Goal: Task Accomplishment & Management: Use online tool/utility

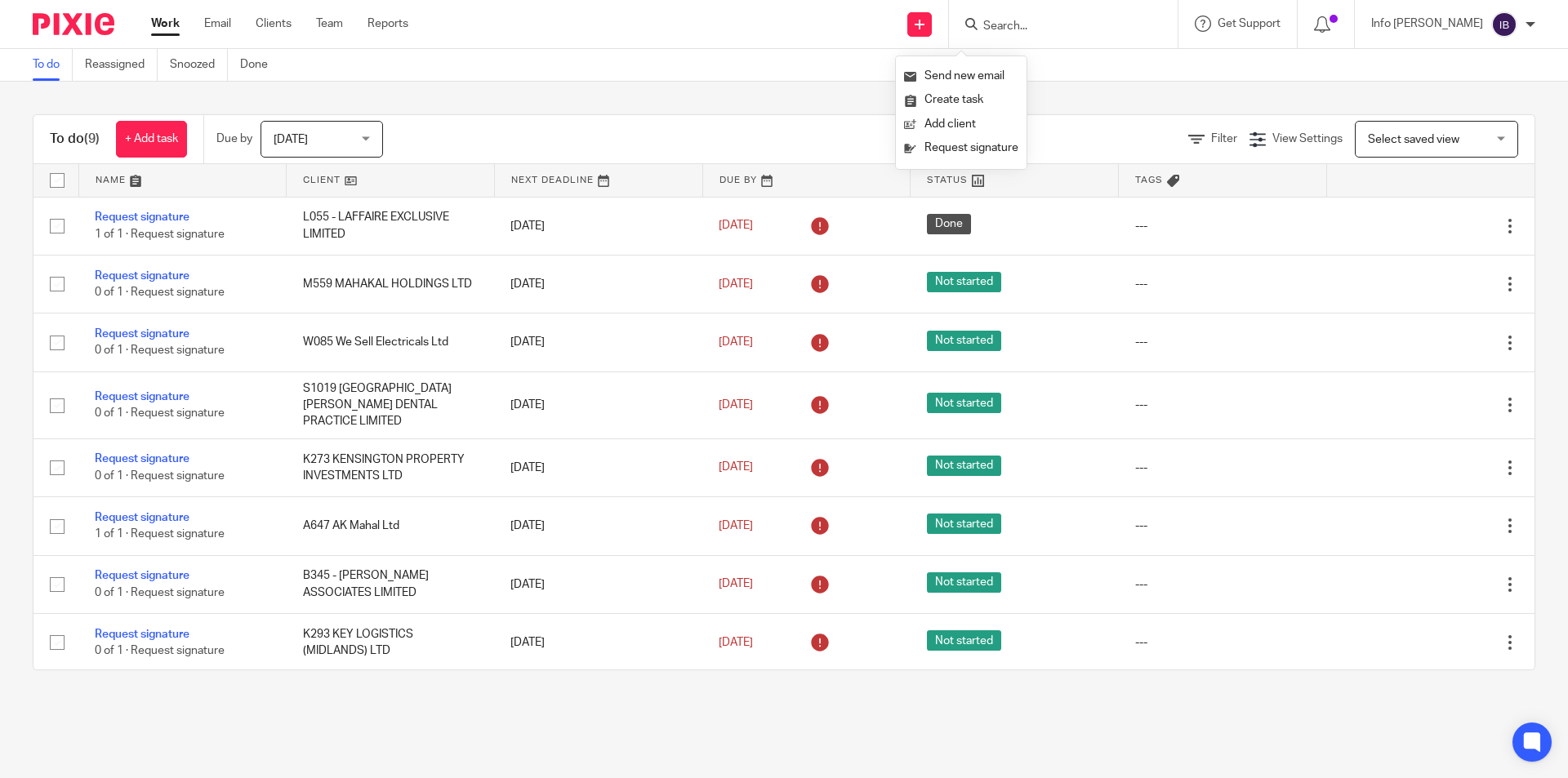
click at [1047, 29] on input "Search" at bounding box center [1055, 26] width 147 height 15
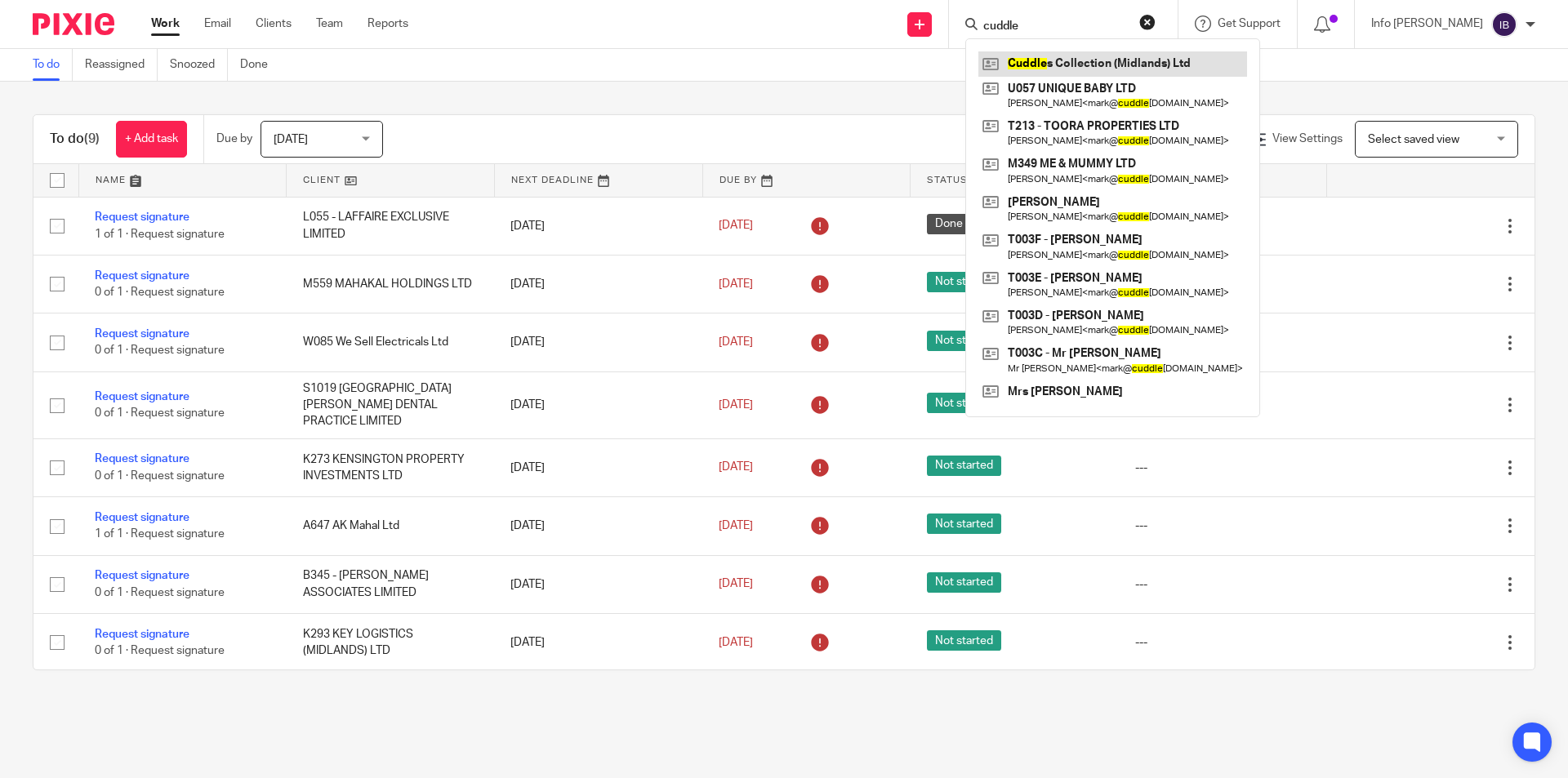
type input "cuddle"
click at [1083, 62] on link at bounding box center [1112, 64] width 269 height 24
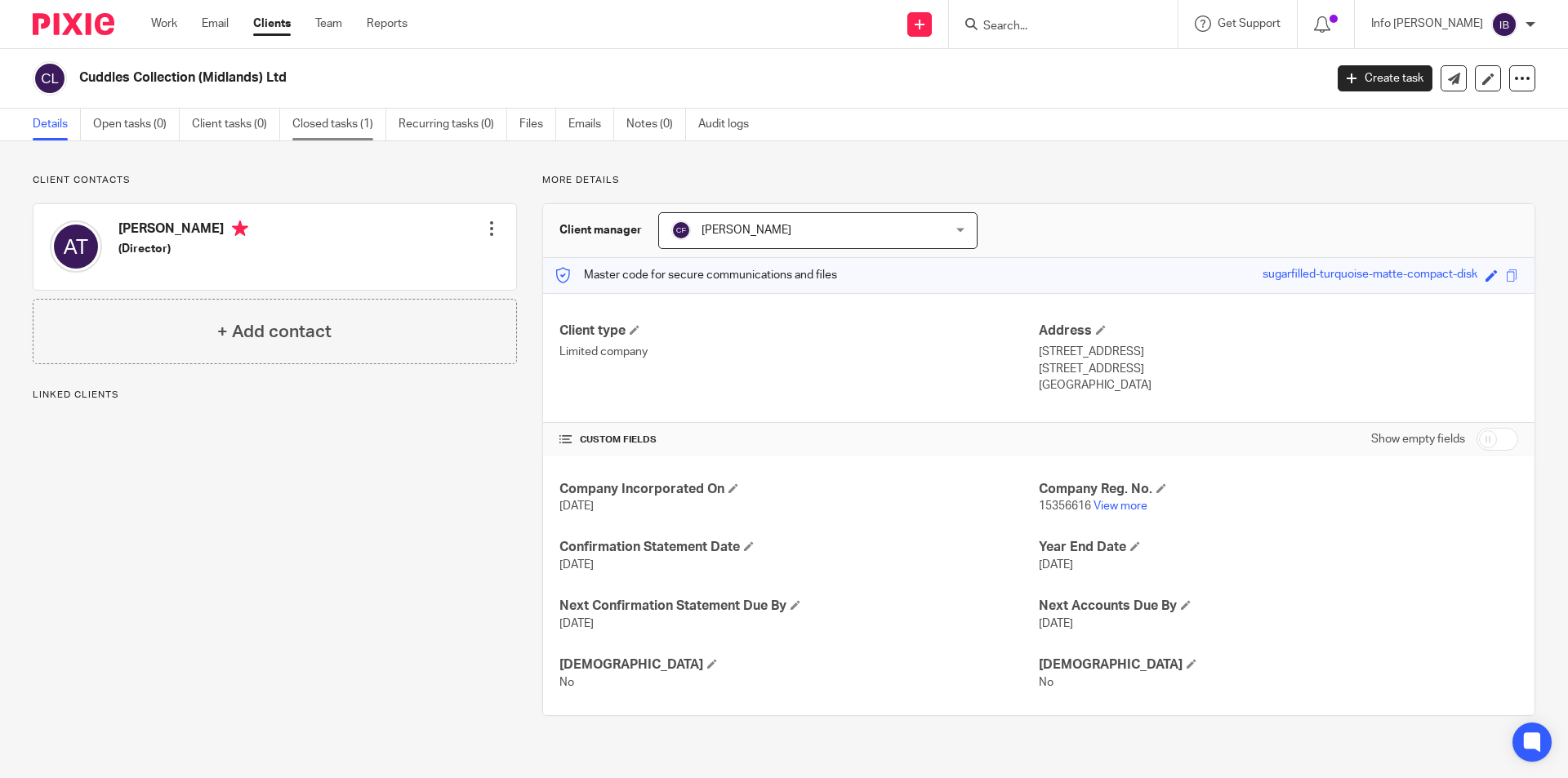
click at [340, 127] on link "Closed tasks (1)" at bounding box center [339, 124] width 94 height 32
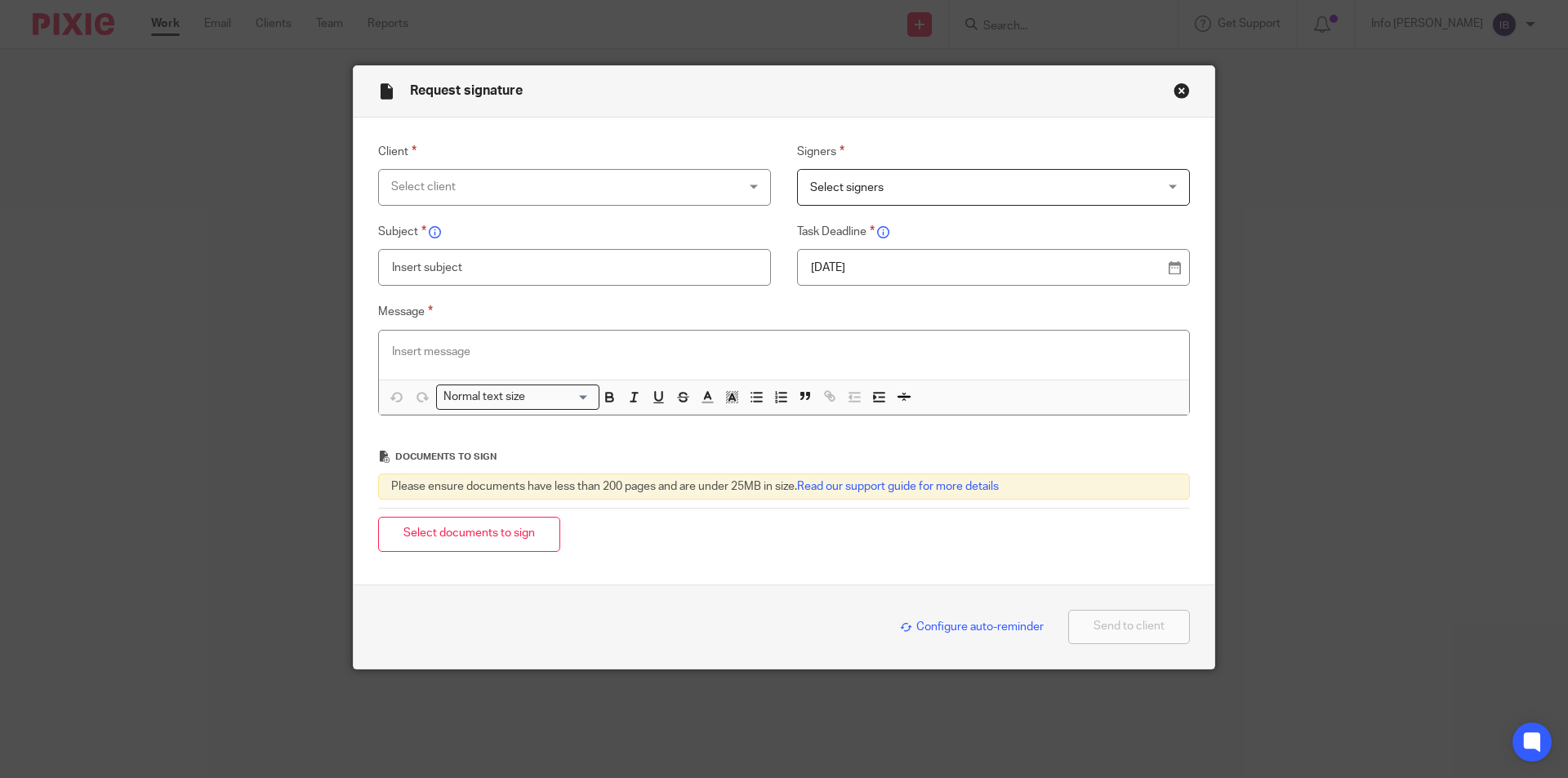
click at [479, 188] on div "Select client" at bounding box center [543, 187] width 304 height 34
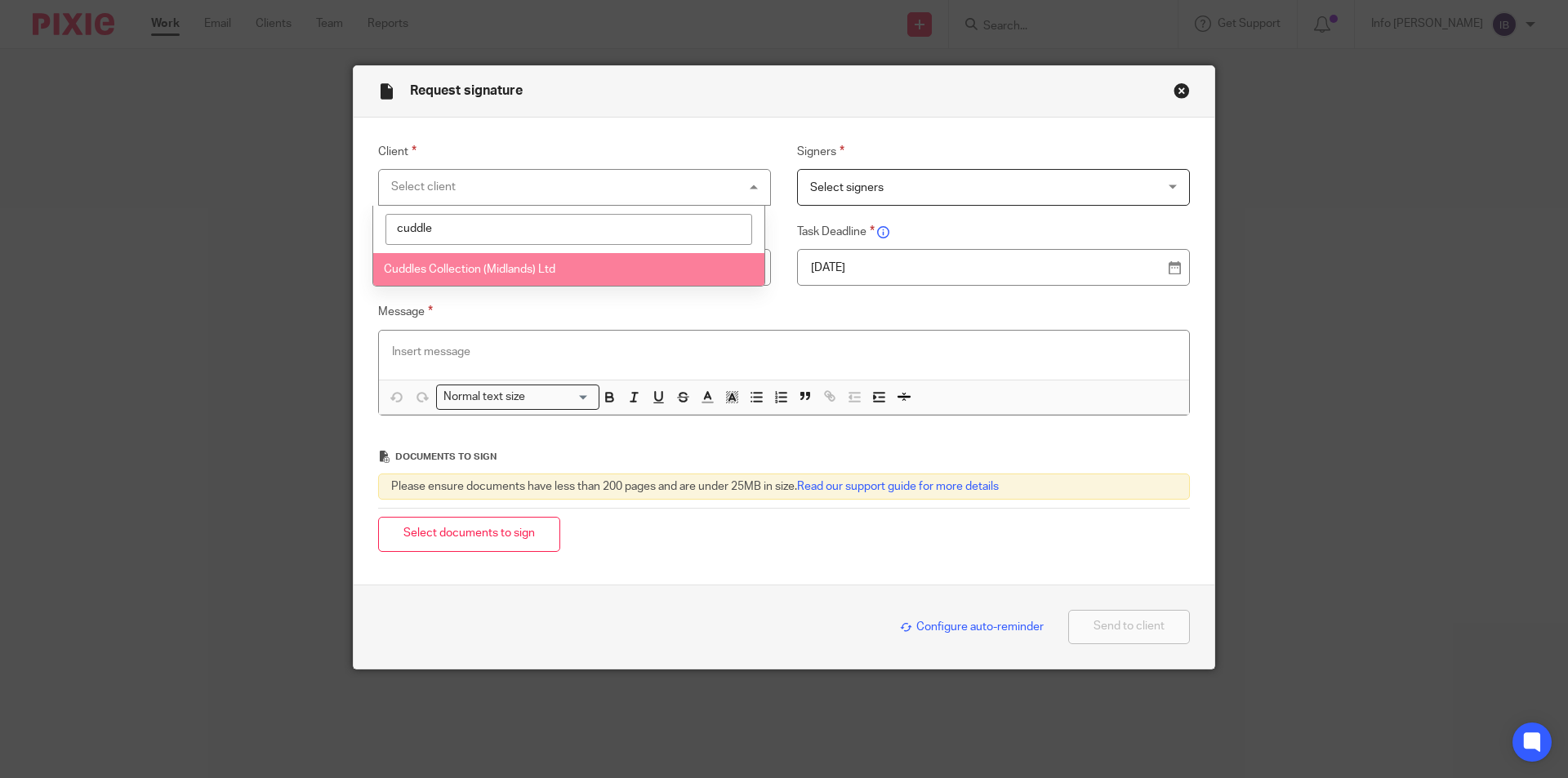
type input "cuddle"
click at [467, 274] on span "Cuddles Collection (Midlands) Ltd" at bounding box center [469, 270] width 171 height 12
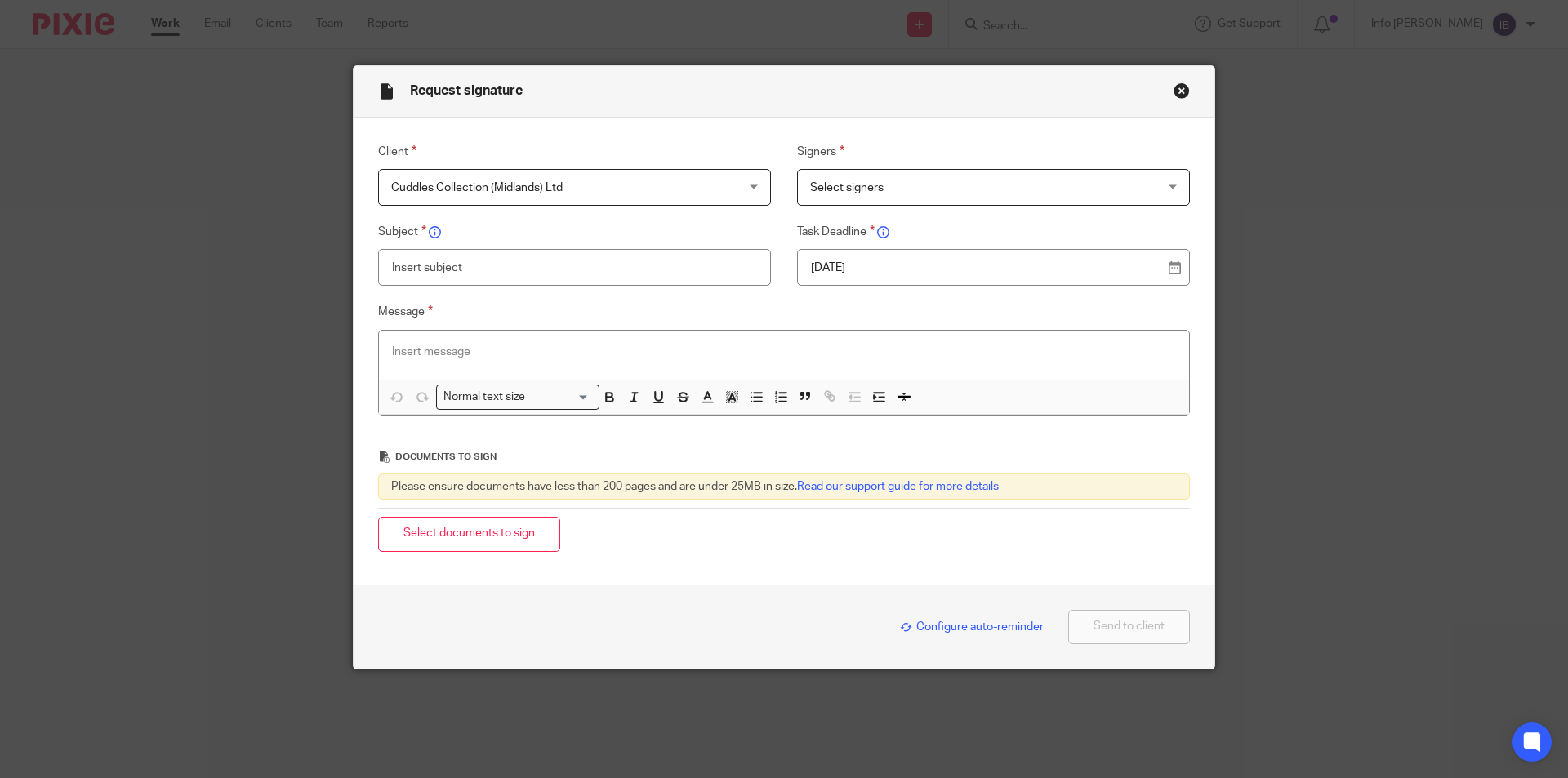
click at [856, 171] on span "Select signers" at bounding box center [962, 187] width 304 height 34
click at [631, 193] on span "Cuddles Collection (Midlands) Ltd" at bounding box center [543, 187] width 304 height 34
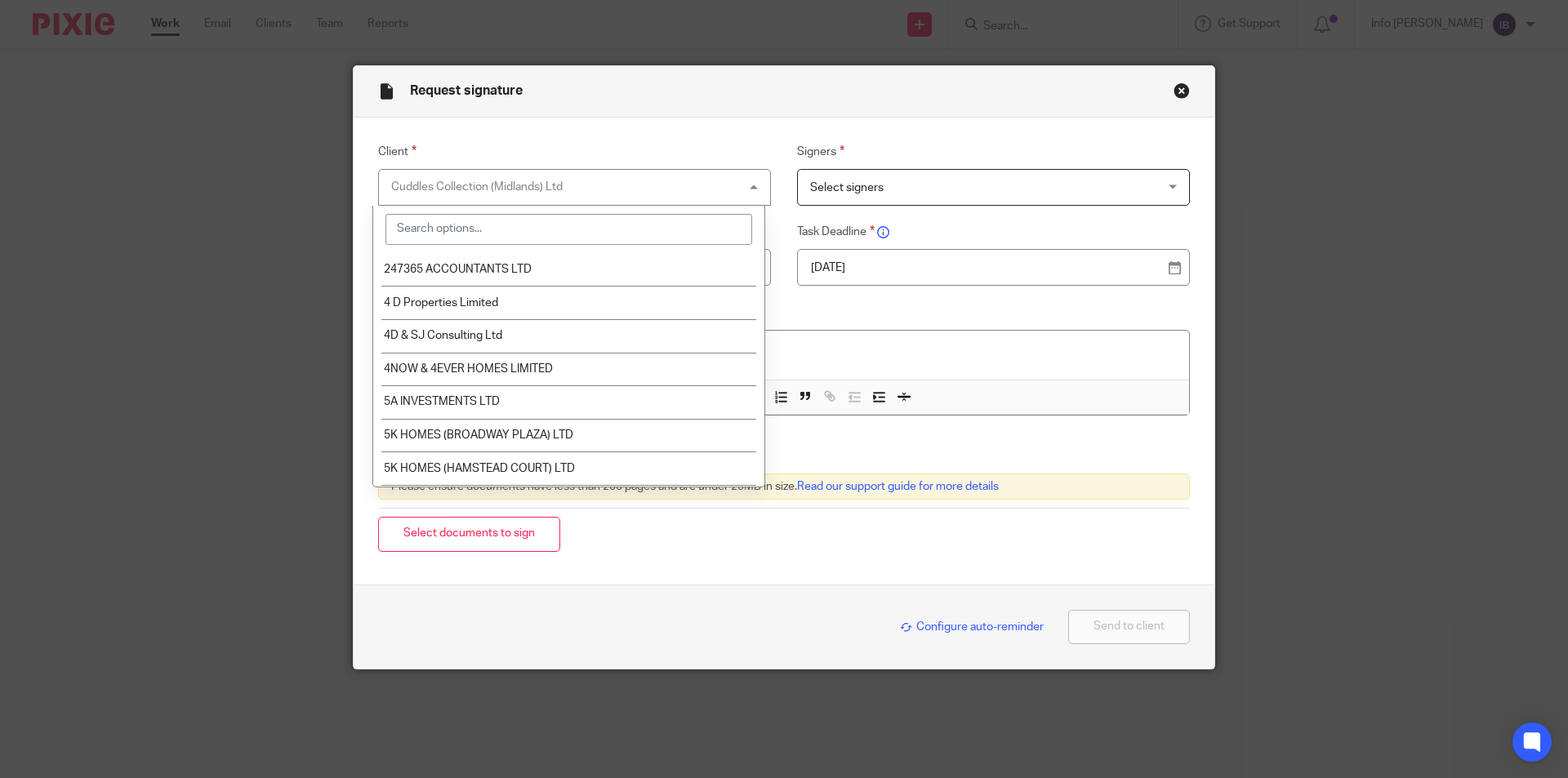
click at [829, 186] on span "Select signers" at bounding box center [847, 188] width 73 height 12
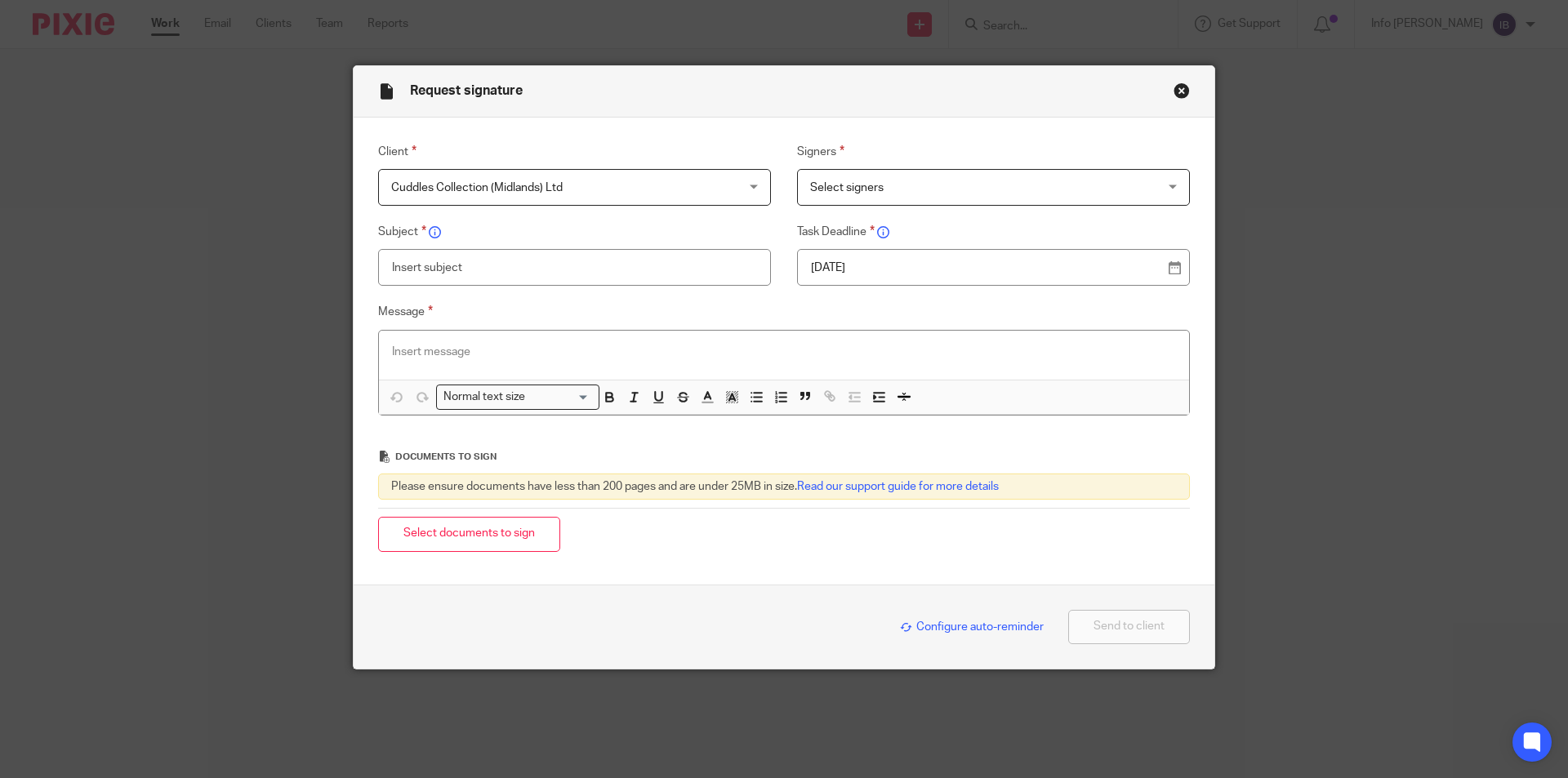
click at [645, 194] on span "Cuddles Collection (Midlands) Ltd" at bounding box center [543, 187] width 304 height 34
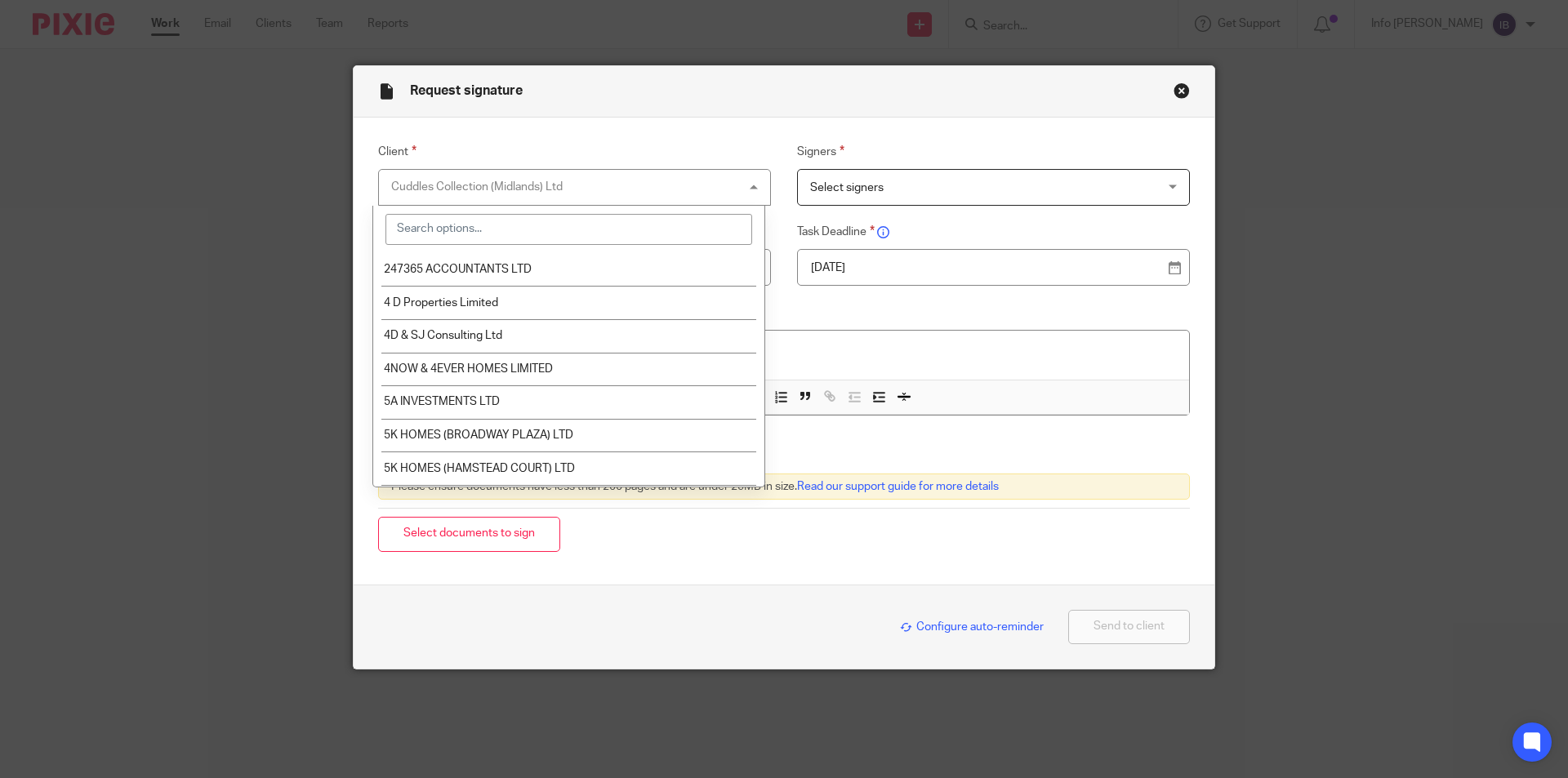
click at [645, 194] on div "Cuddles Collection (Midlands) Ltd Cuddles Collection (Midlands) Ltd" at bounding box center [575, 188] width 393 height 37
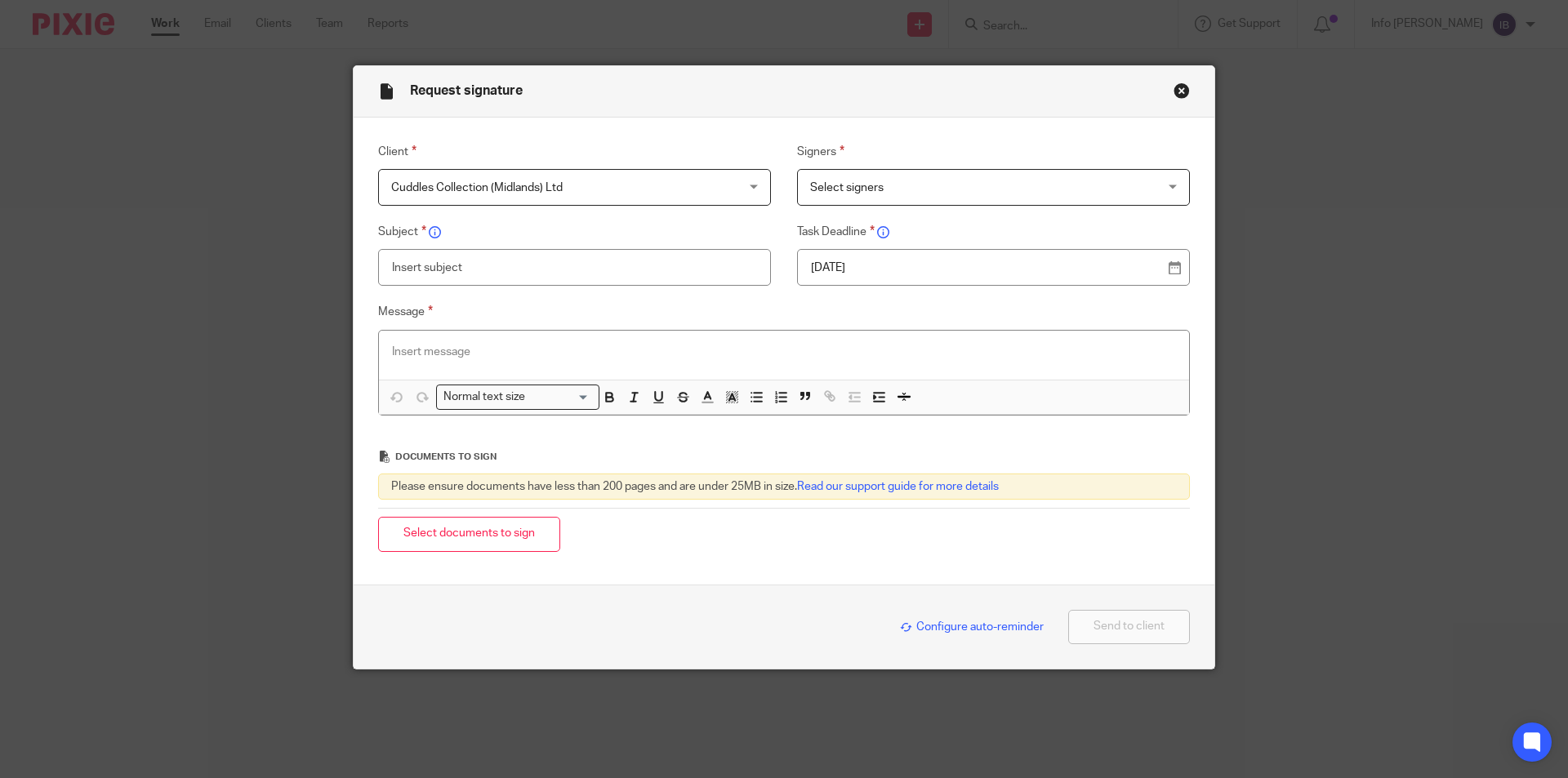
click at [866, 193] on span "Select signers" at bounding box center [847, 188] width 73 height 12
click at [685, 191] on span "Cuddles Collection (Midlands) Ltd" at bounding box center [543, 187] width 304 height 34
click at [873, 191] on span "Select signers" at bounding box center [847, 188] width 73 height 12
click at [838, 188] on div "Select signers" at bounding box center [993, 188] width 393 height 37
drag, startPoint x: 547, startPoint y: 186, endPoint x: 382, endPoint y: 186, distance: 165.0
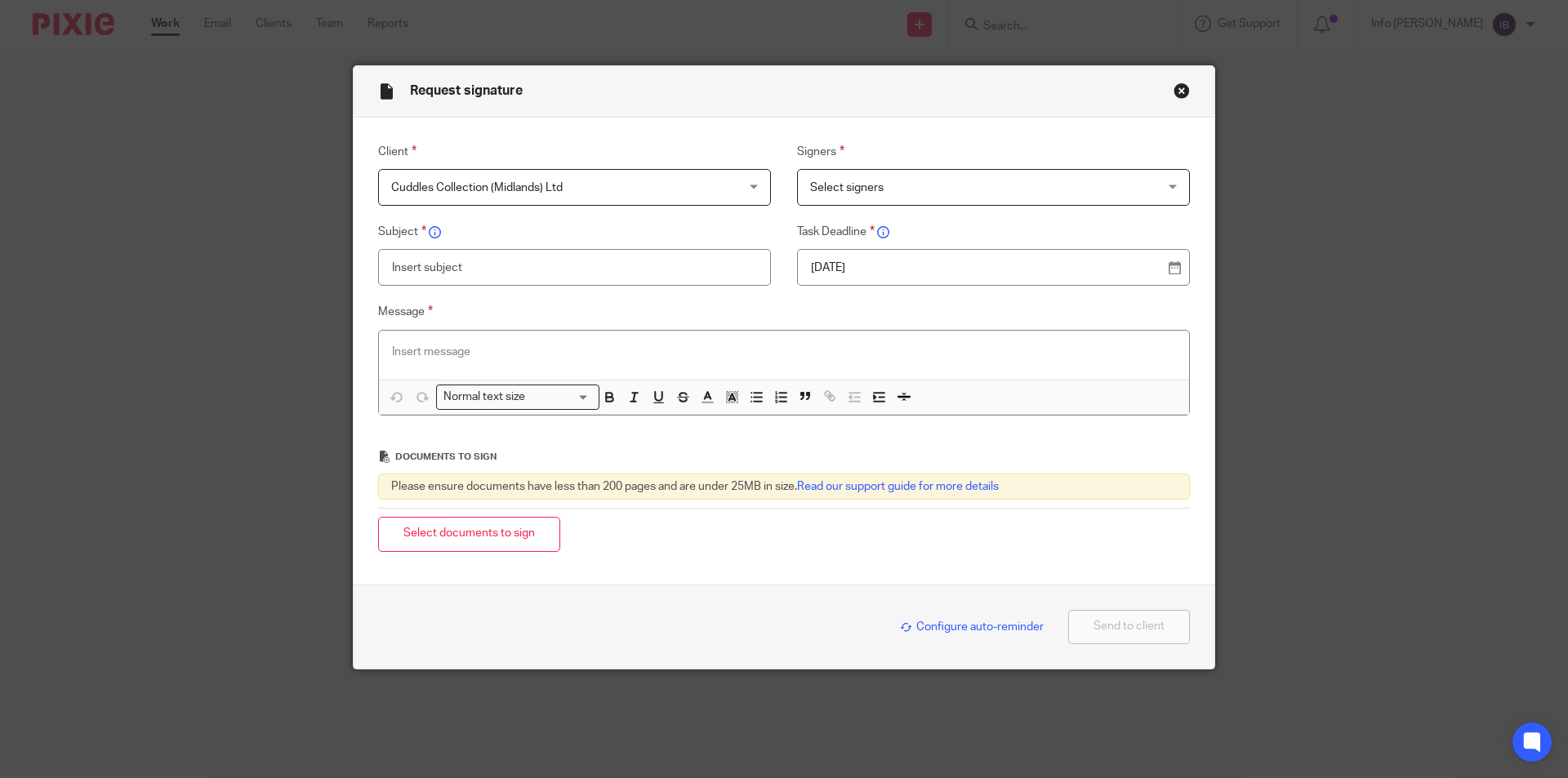
click at [382, 186] on div "Cuddles Collection (Midlands) Ltd Cuddles Collection (Midlands) Ltd" at bounding box center [575, 188] width 393 height 37
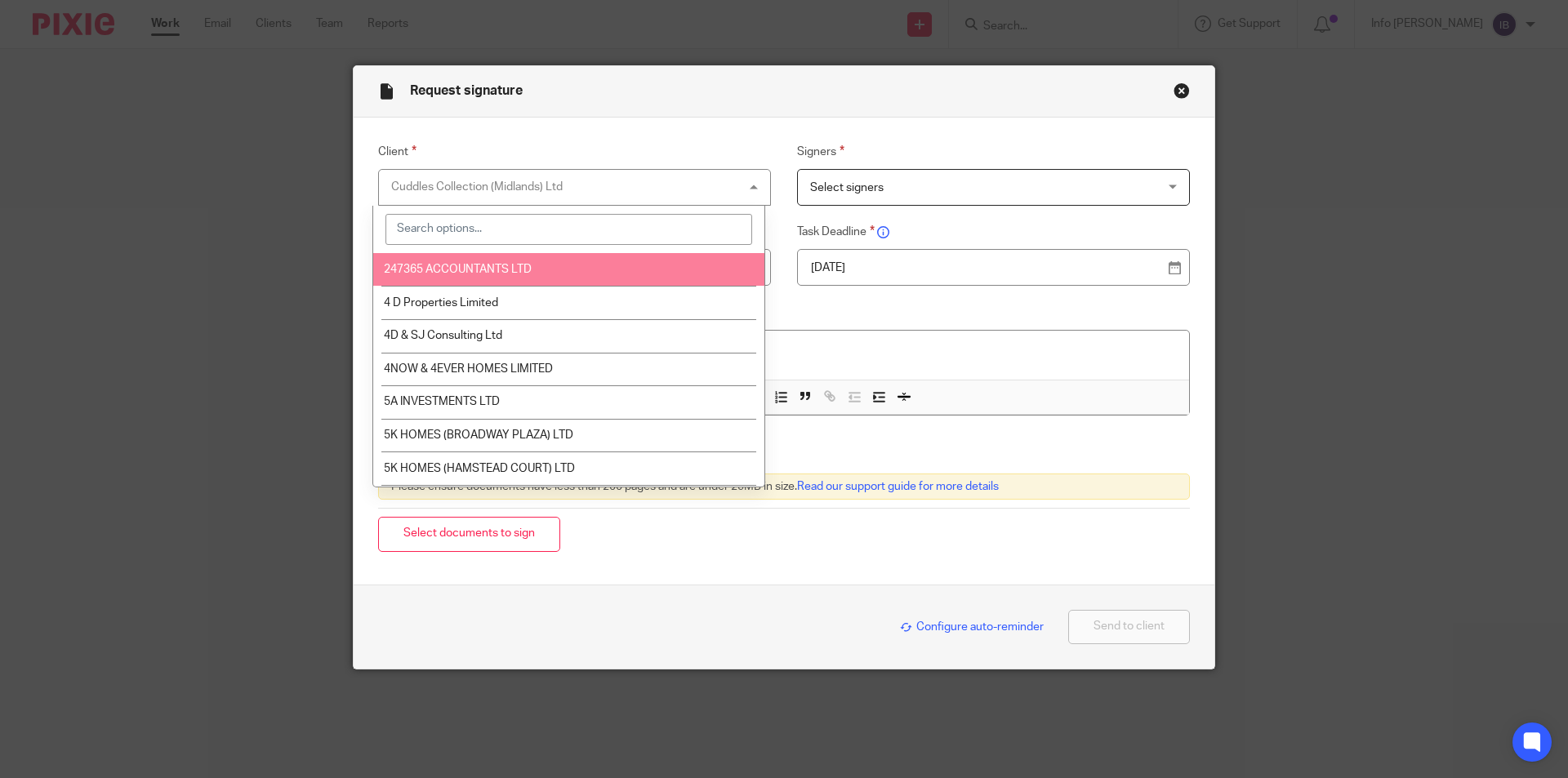
click at [1268, 126] on div "Request signature Client Cuddles Collection (Midlands) Ltd Cuddles Collection (…" at bounding box center [784, 389] width 1568 height 778
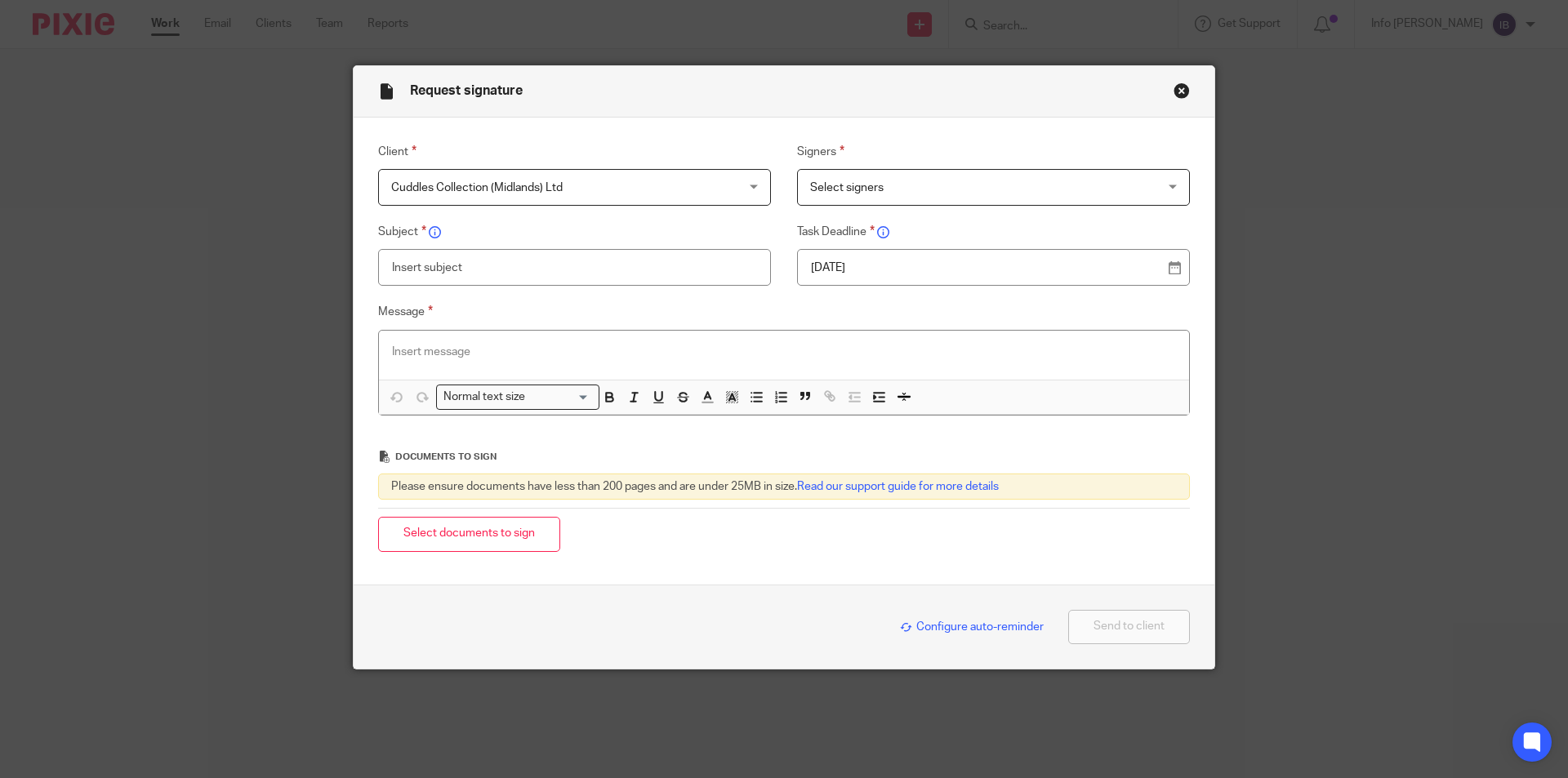
click at [865, 187] on span "Select signers" at bounding box center [847, 188] width 73 height 12
click at [865, 187] on div "Select signers" at bounding box center [993, 188] width 393 height 37
click at [859, 184] on span "Select signers" at bounding box center [847, 188] width 73 height 12
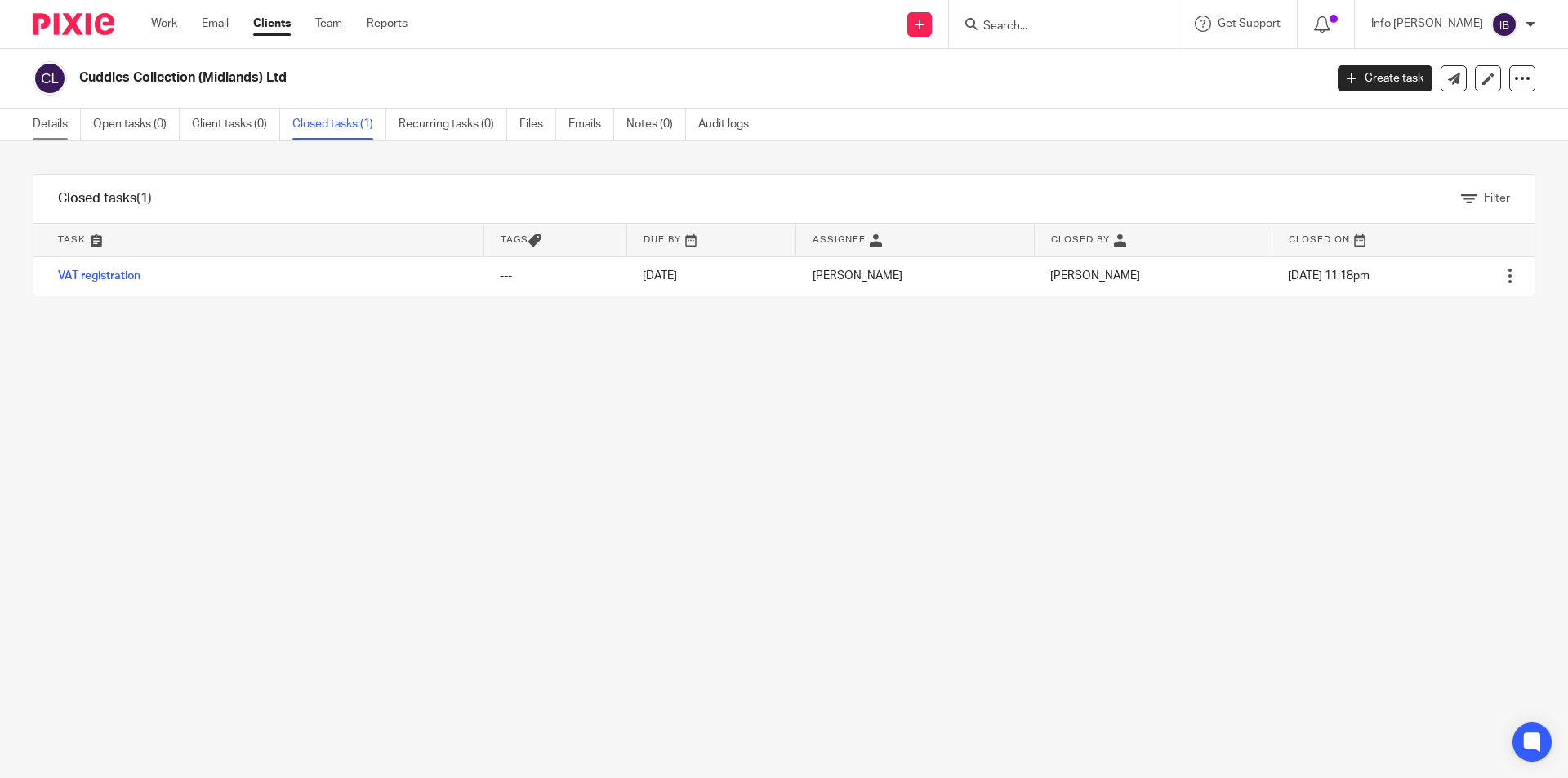
click at [45, 126] on link "Details" at bounding box center [56, 124] width 48 height 32
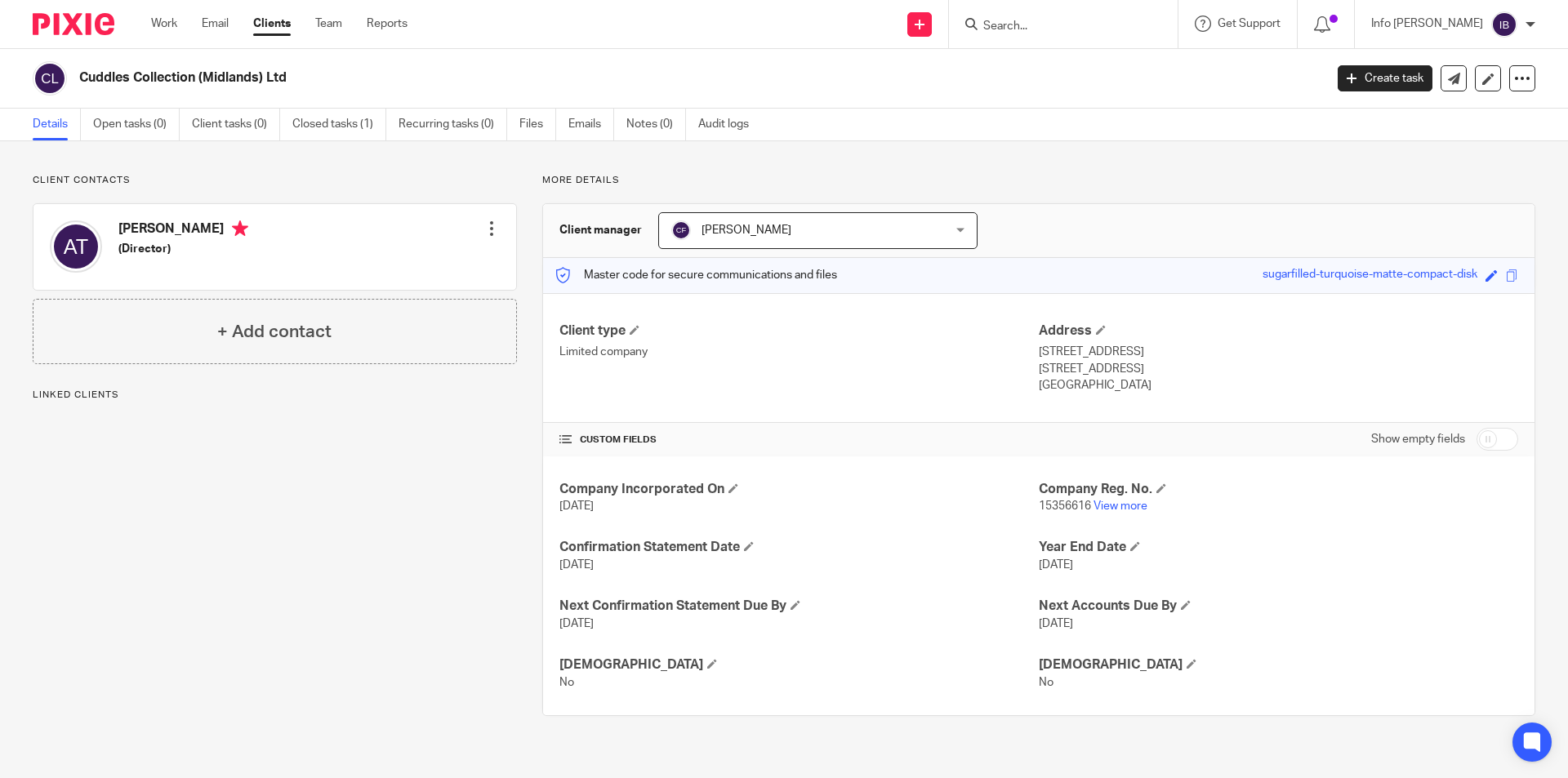
click at [491, 234] on div at bounding box center [492, 229] width 17 height 17
click at [425, 267] on link "Edit contact" at bounding box center [414, 265] width 156 height 23
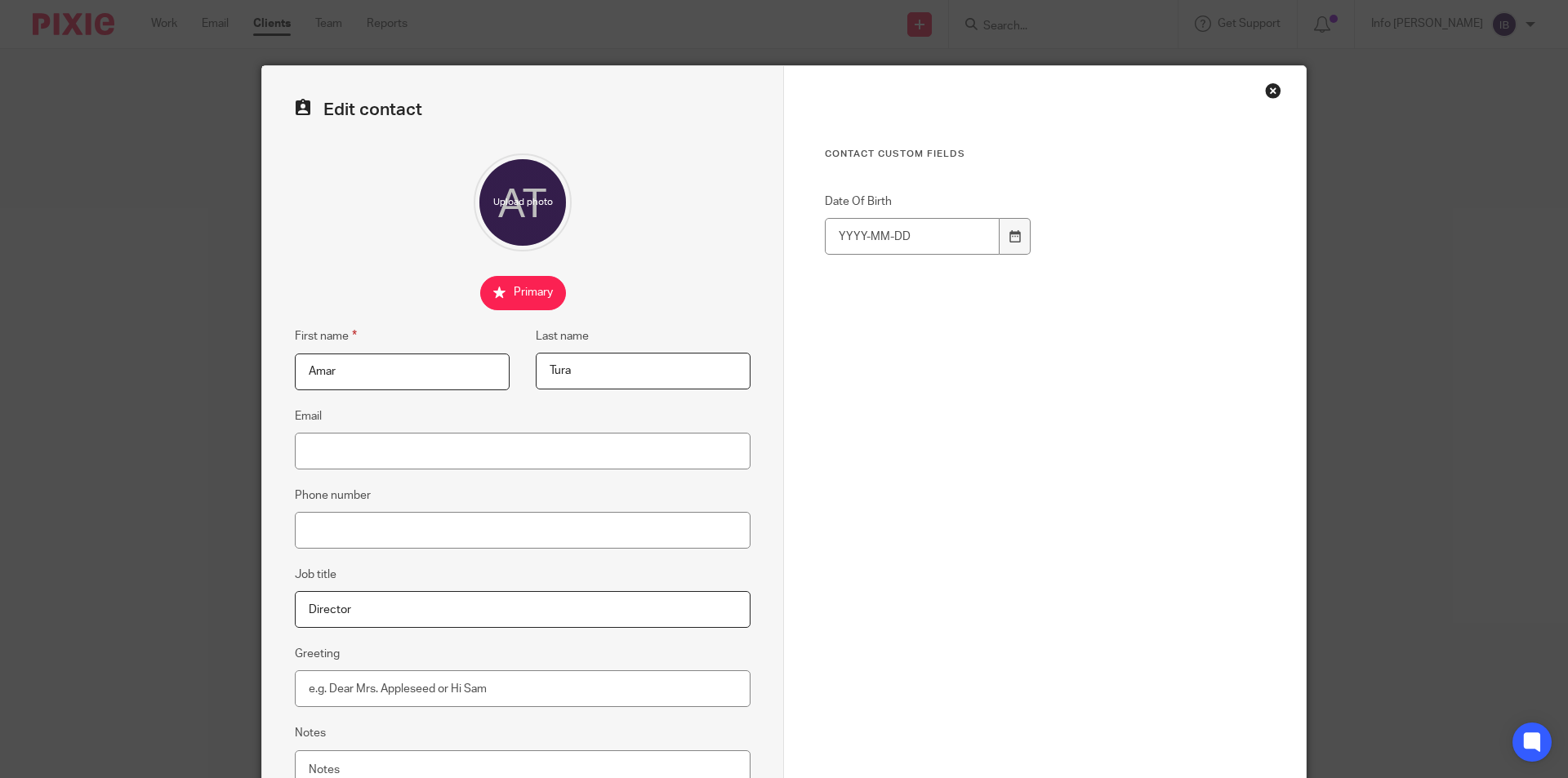
click at [1265, 92] on div "Close this dialog window" at bounding box center [1273, 90] width 17 height 17
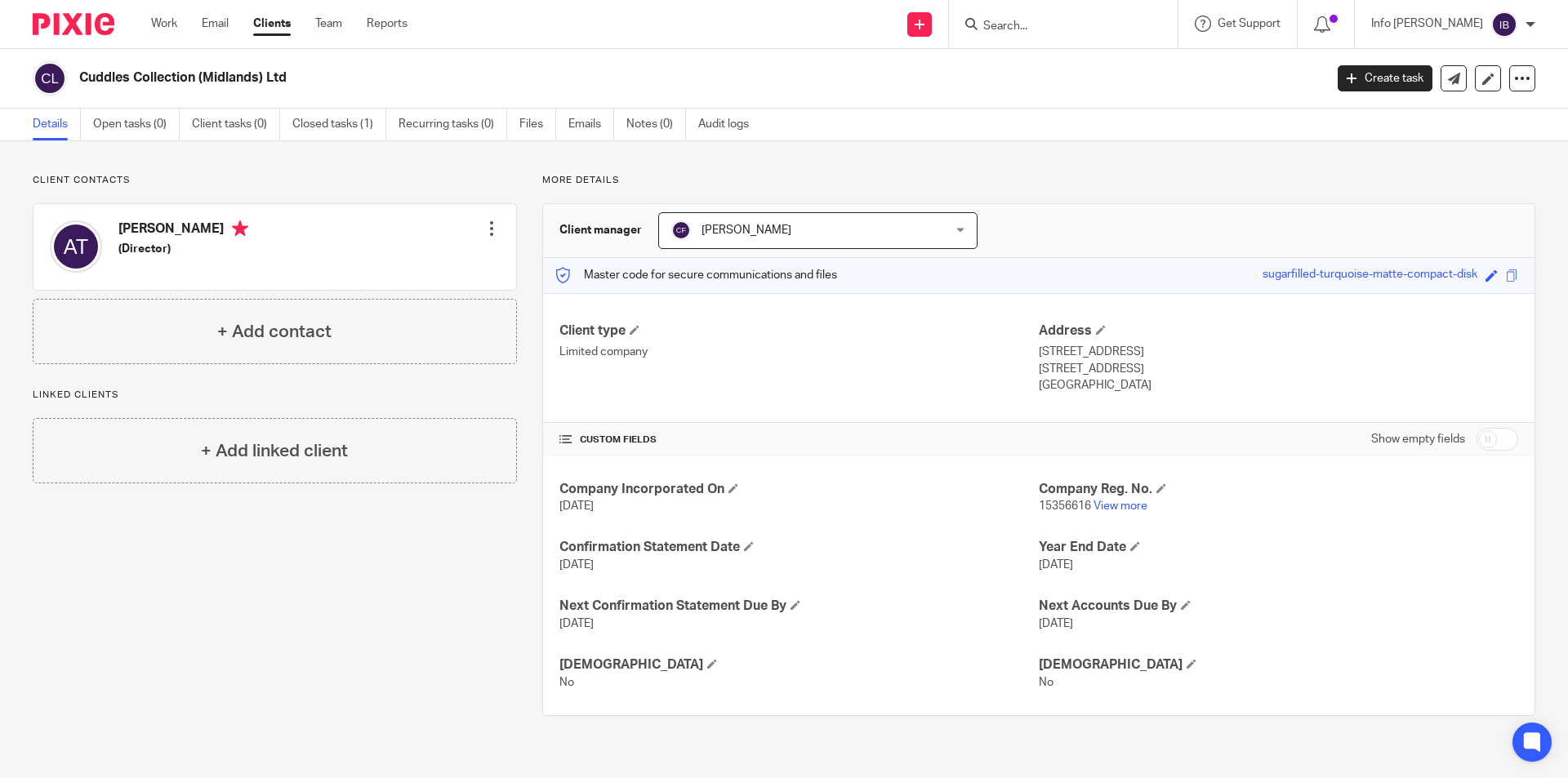
click at [484, 223] on div at bounding box center [492, 229] width 17 height 17
click at [414, 256] on link "Edit contact" at bounding box center [414, 265] width 156 height 23
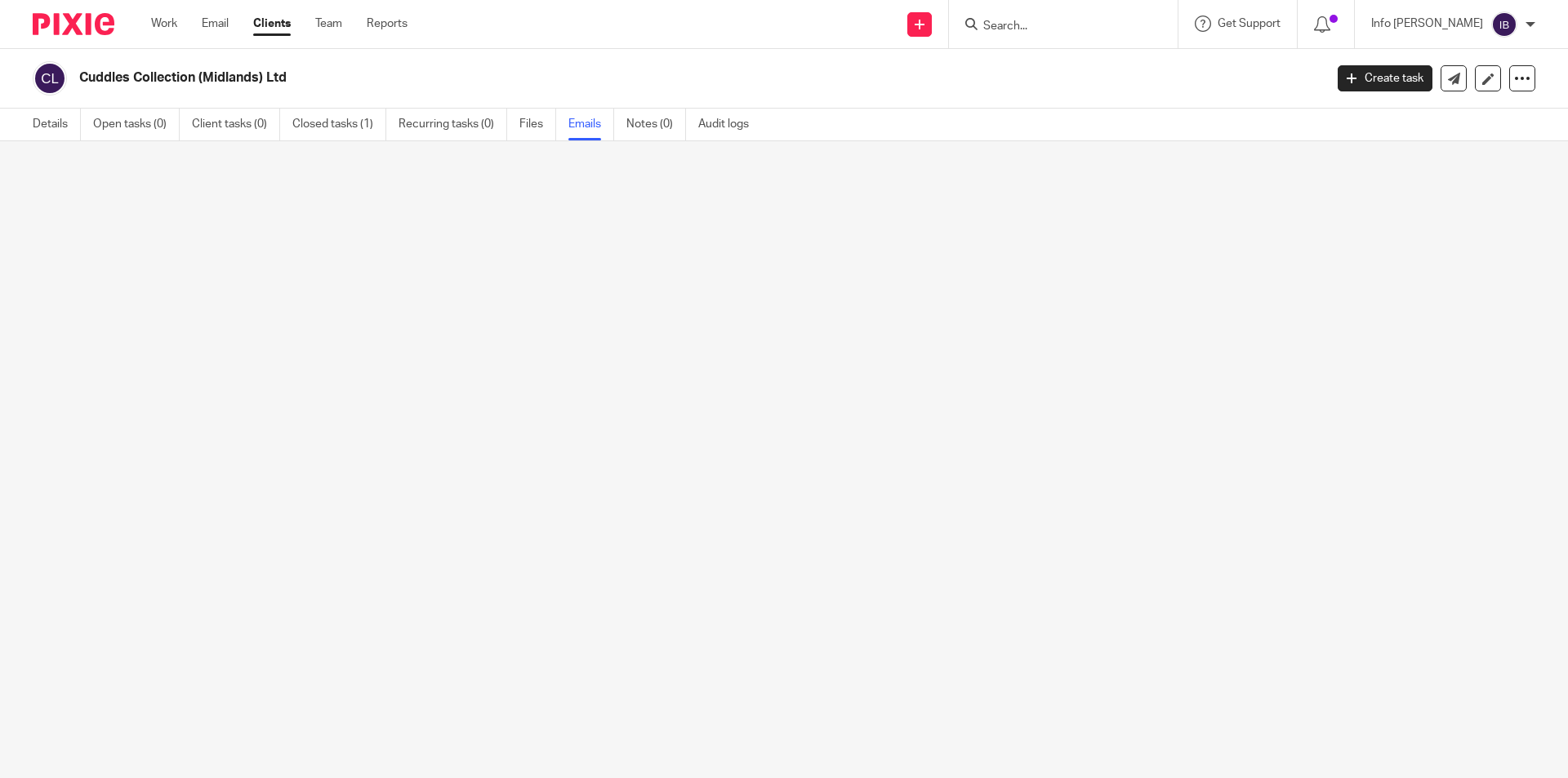
drag, startPoint x: 304, startPoint y: 75, endPoint x: 78, endPoint y: 80, distance: 226.1
click at [78, 80] on div "Cuddles Collection (Midlands) Ltd" at bounding box center [673, 78] width 1281 height 34
copy h2 "Cuddles Collection (Midlands) Ltd"
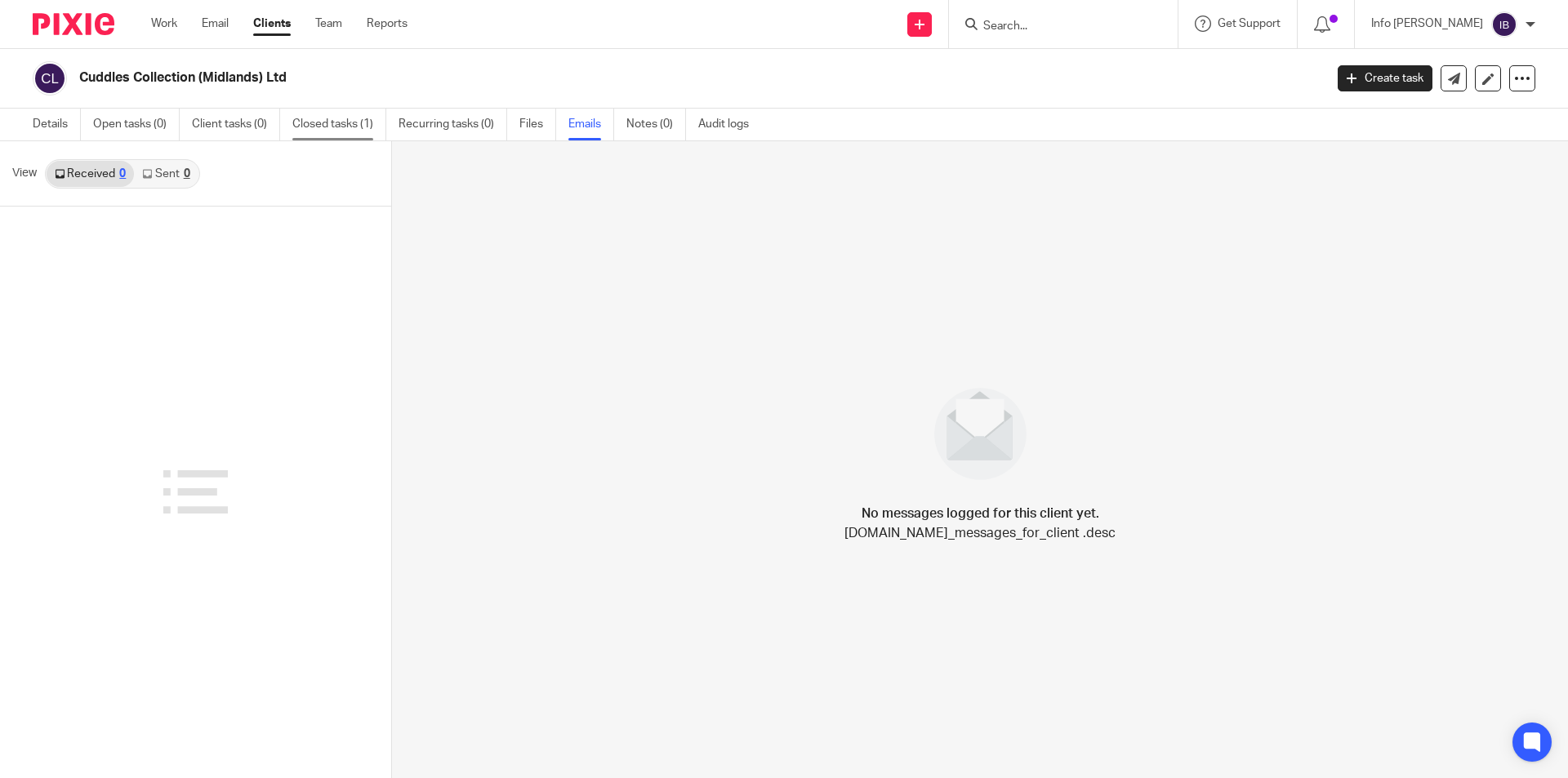
click at [349, 129] on link "Closed tasks (1)" at bounding box center [339, 124] width 94 height 32
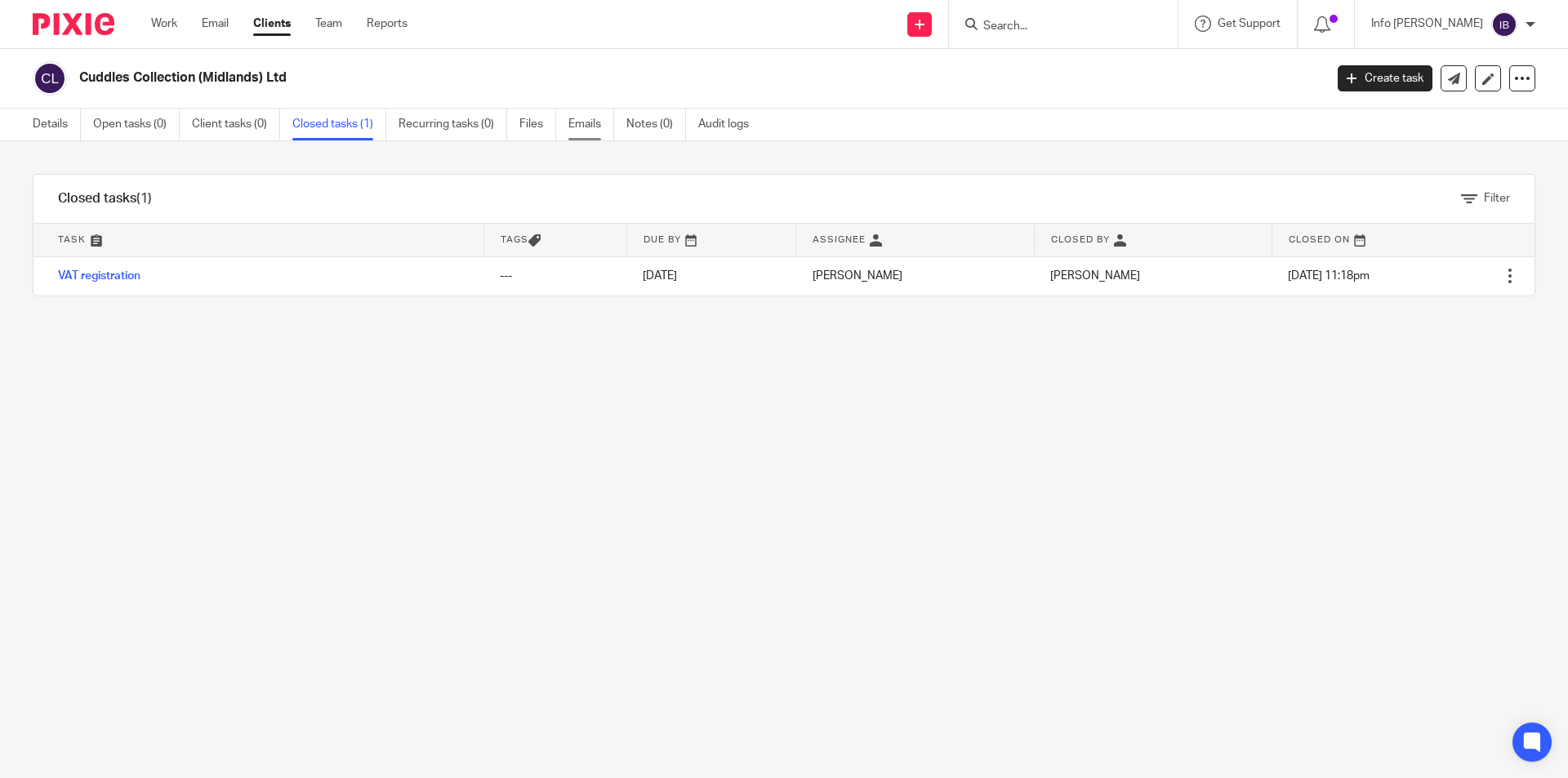
click at [583, 130] on link "Emails" at bounding box center [590, 124] width 46 height 32
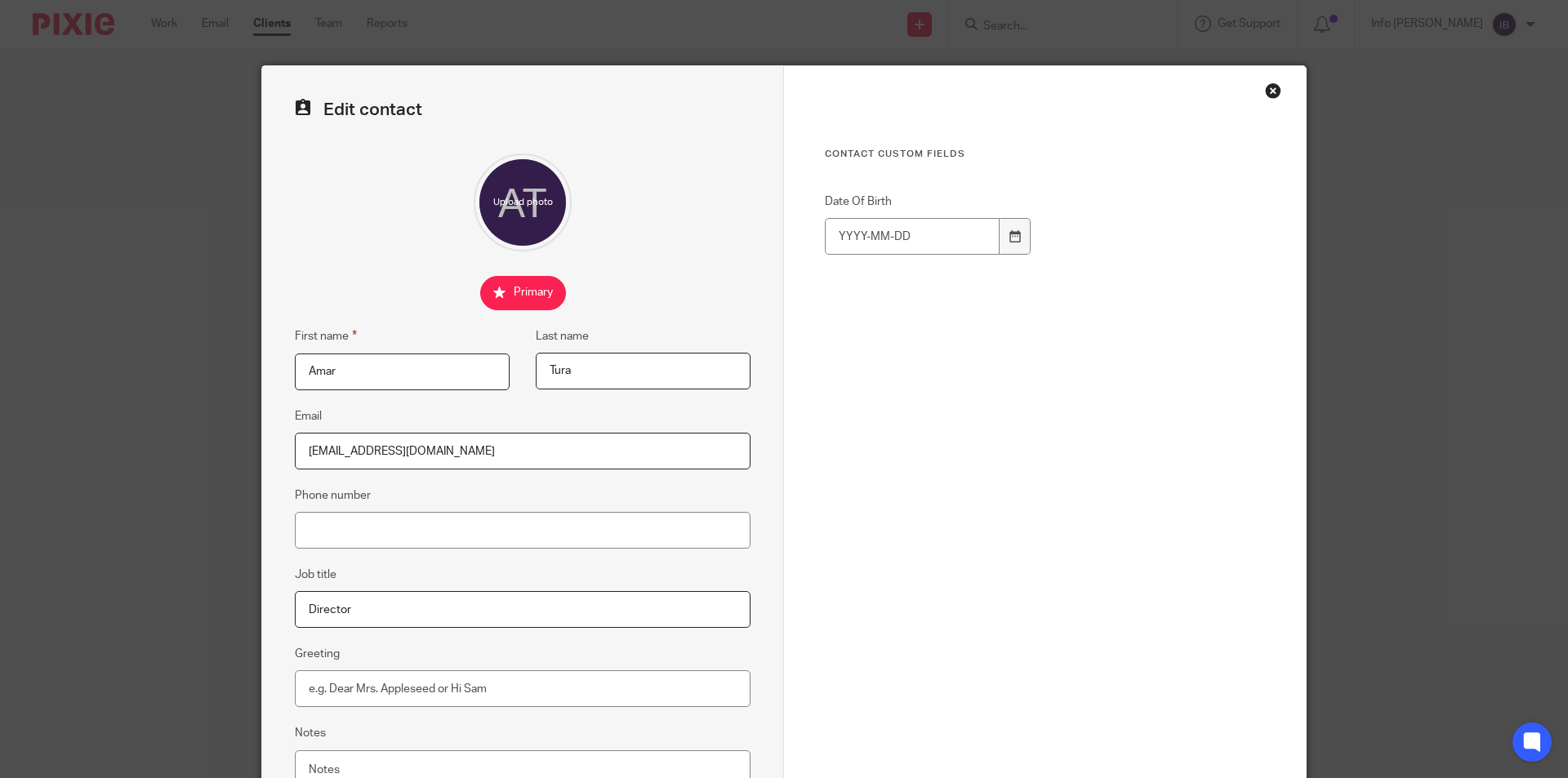
click at [305, 450] on input "[EMAIL_ADDRESS][DOMAIN_NAME]" at bounding box center [523, 452] width 456 height 37
type input "[EMAIL_ADDRESS][DOMAIN_NAME]"
click at [797, 476] on div "Contact Custom fields Date Of Birth Cancel Save contact" at bounding box center [1045, 462] width 522 height 793
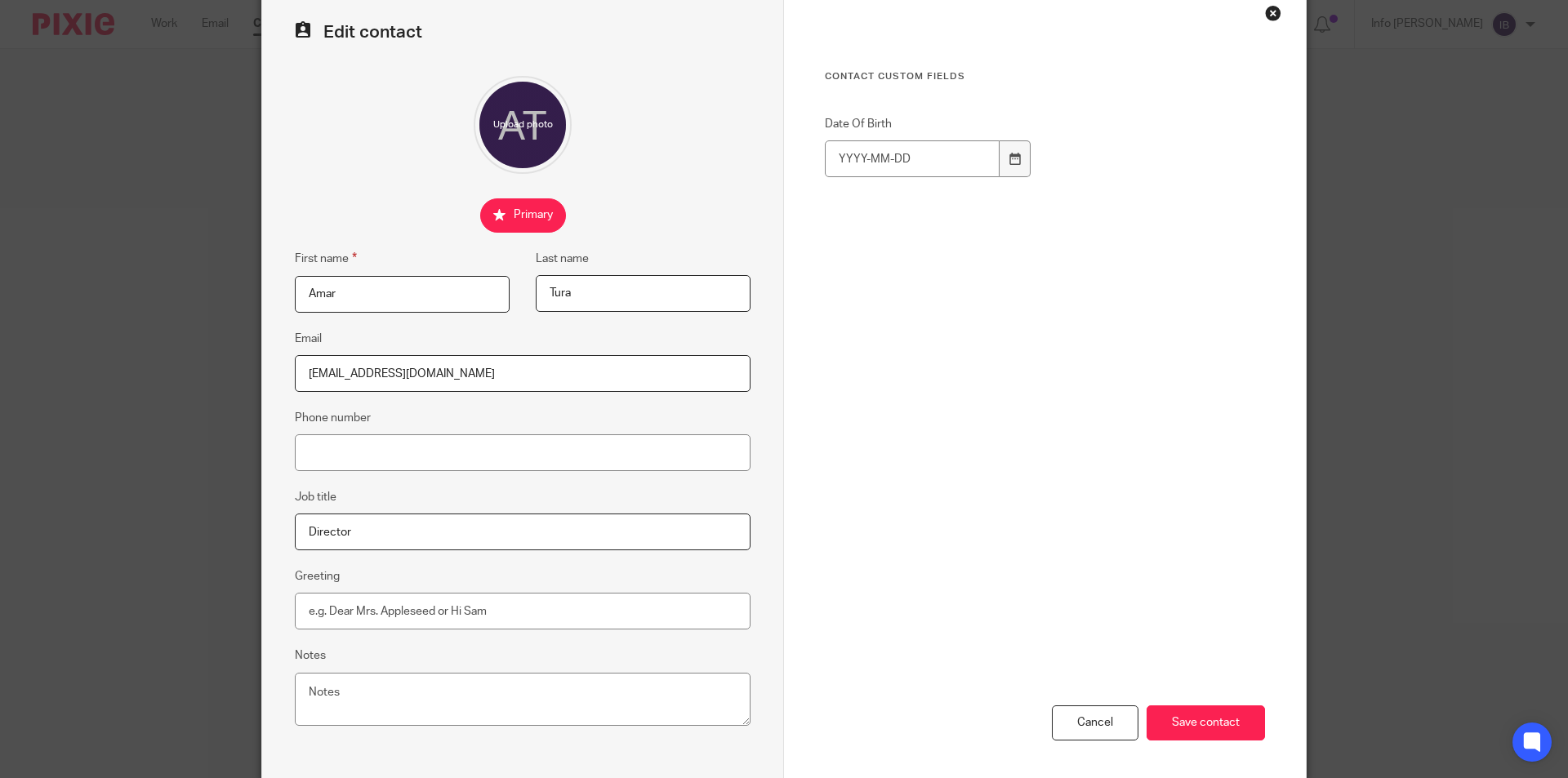
scroll to position [147, 0]
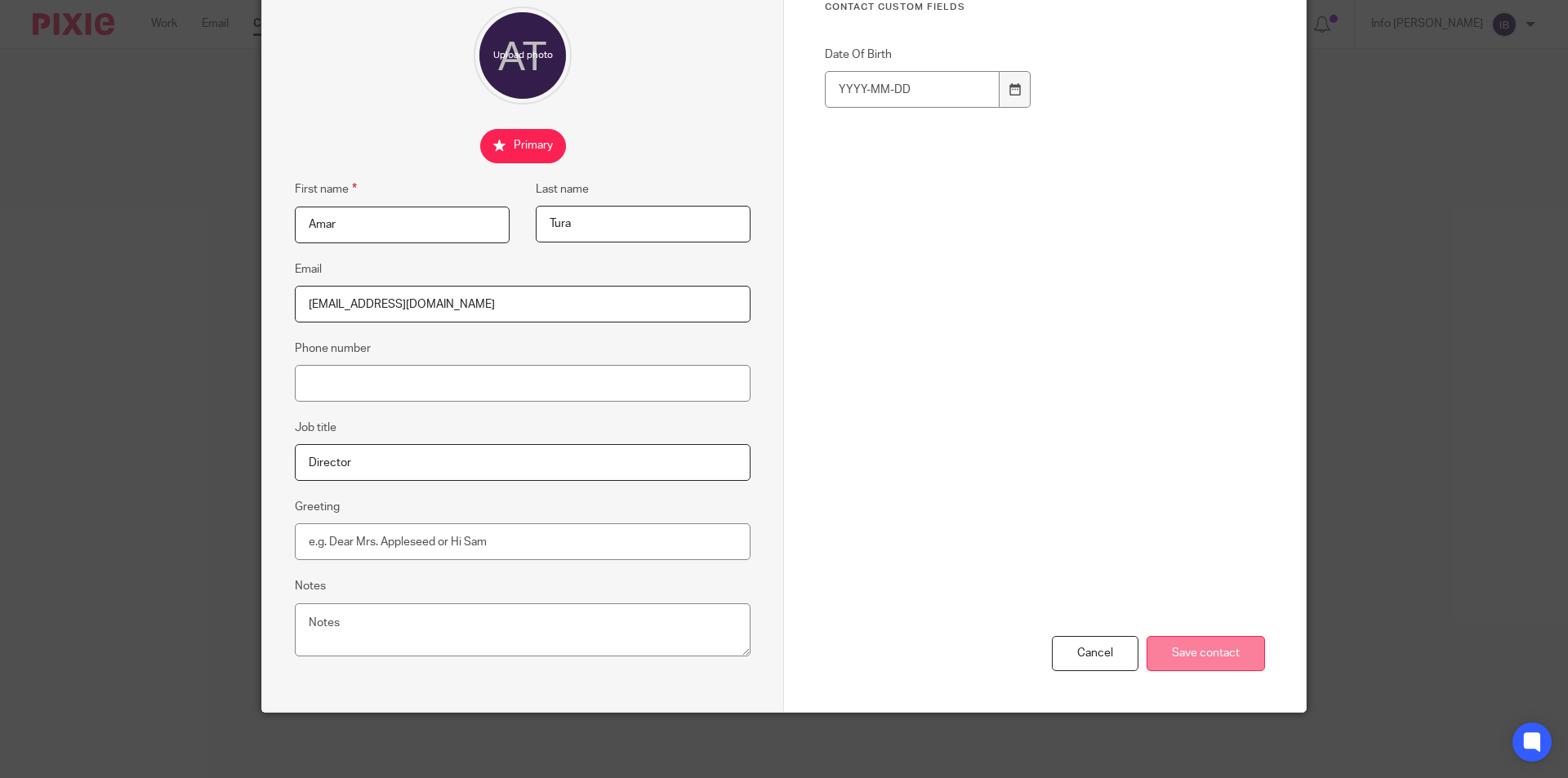
click at [1220, 650] on input "Save contact" at bounding box center [1205, 654] width 118 height 35
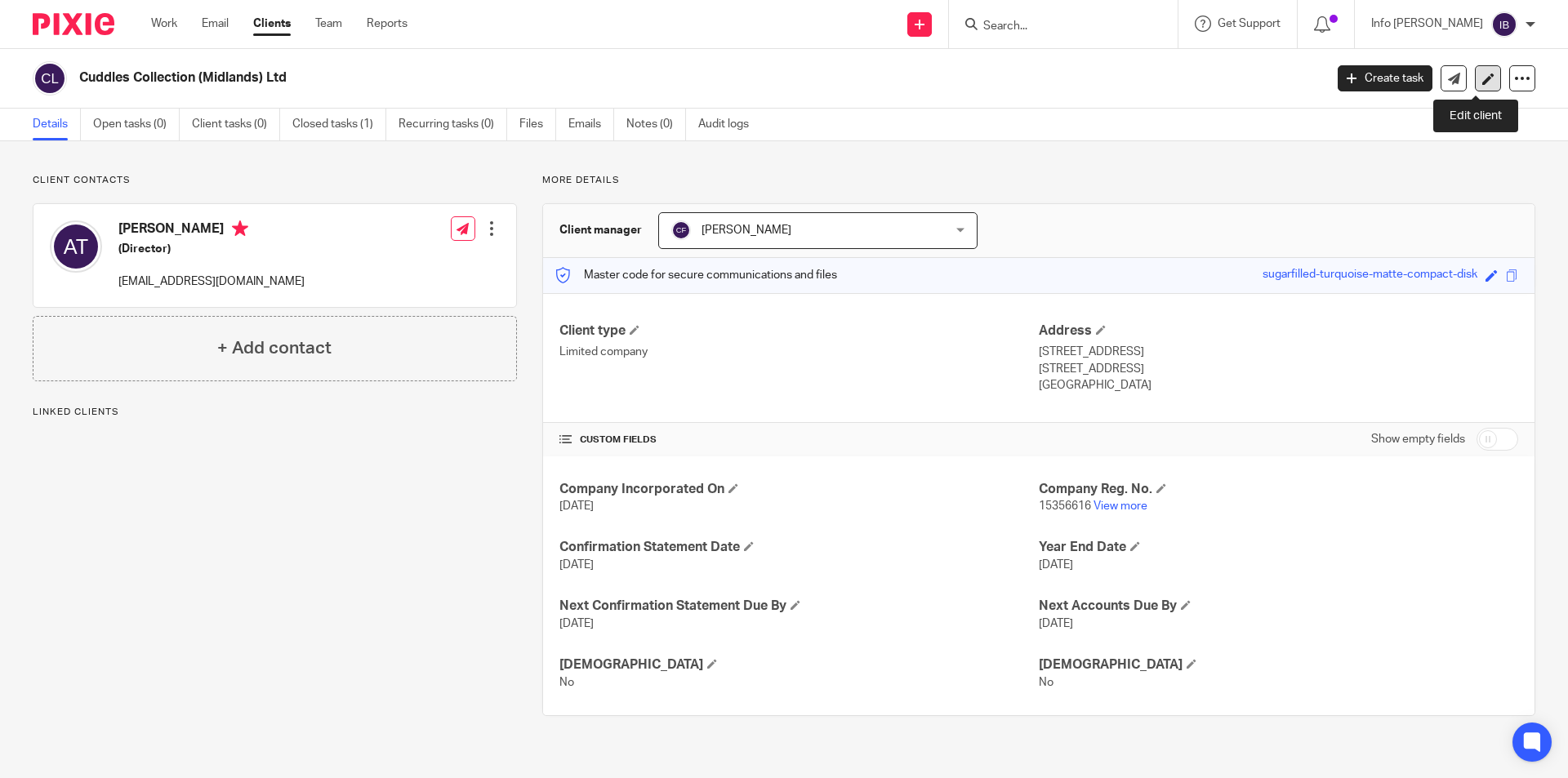
click at [1483, 76] on link at bounding box center [1488, 78] width 26 height 26
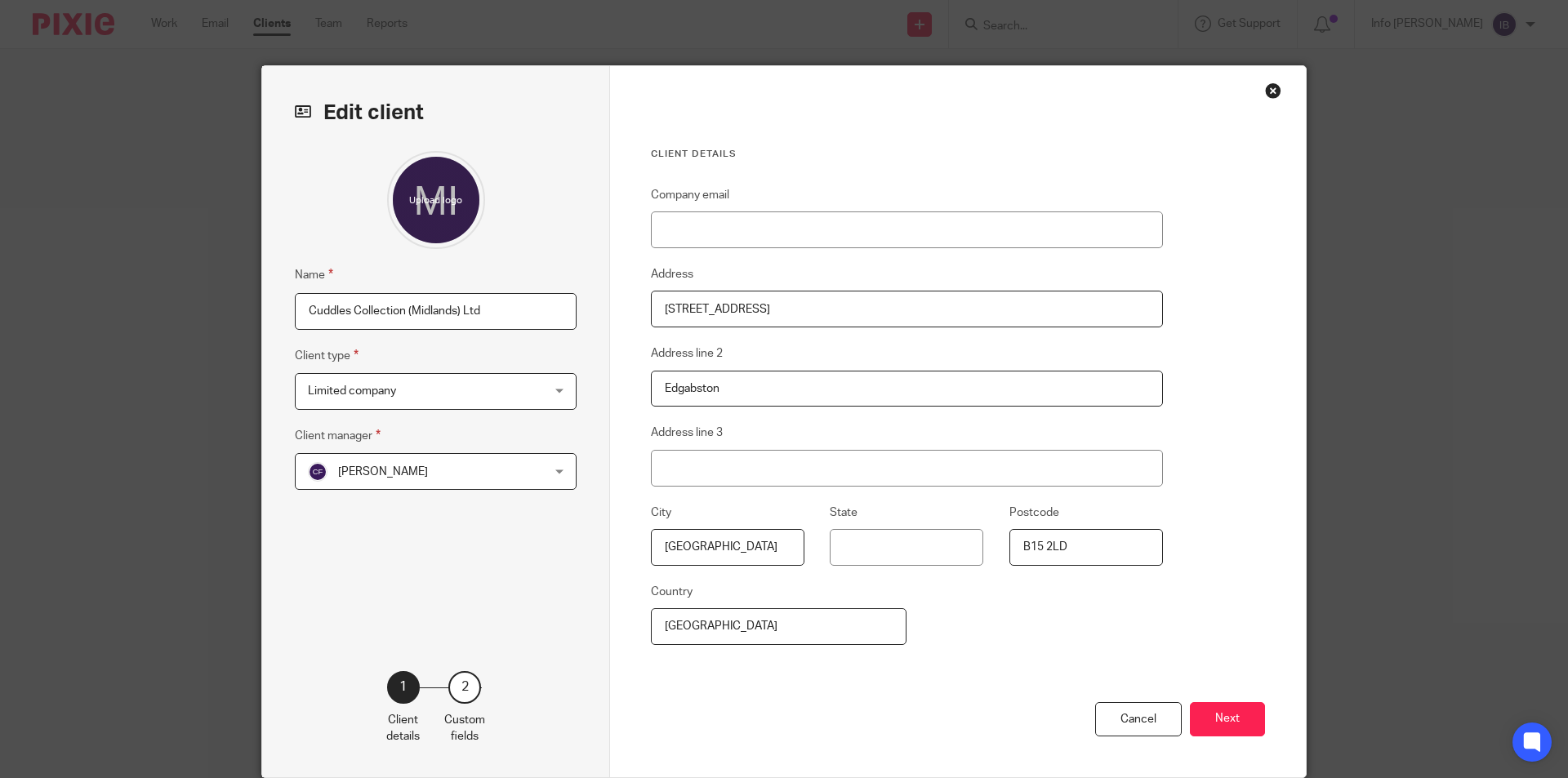
click at [306, 321] on input "Cuddles Collection (Midlands) Ltd" at bounding box center [436, 312] width 282 height 37
type input "C539 Cuddles Collection (Midlands) Ltd"
click at [1211, 725] on button "Next" at bounding box center [1227, 720] width 75 height 35
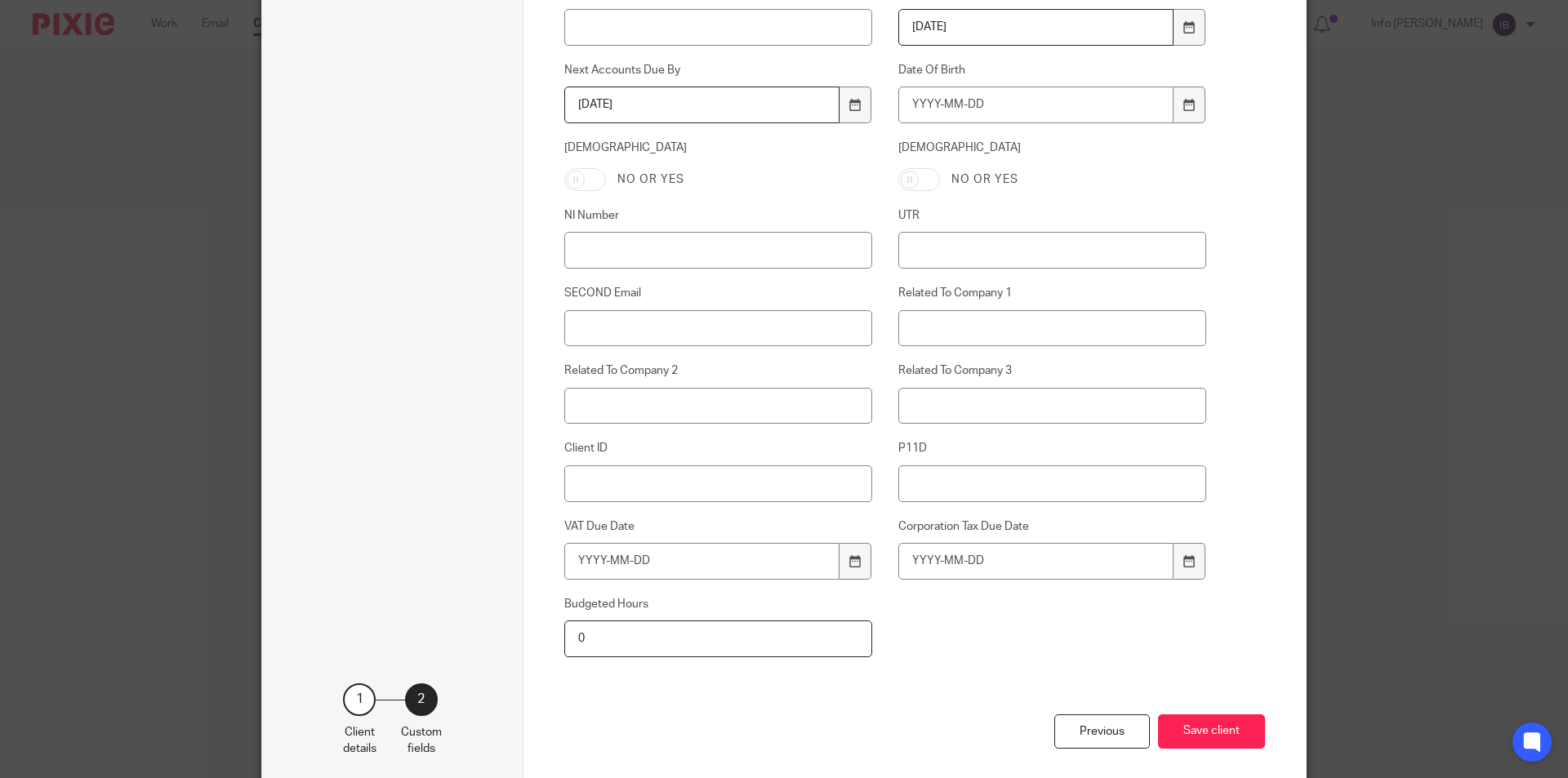
scroll to position [708, 0]
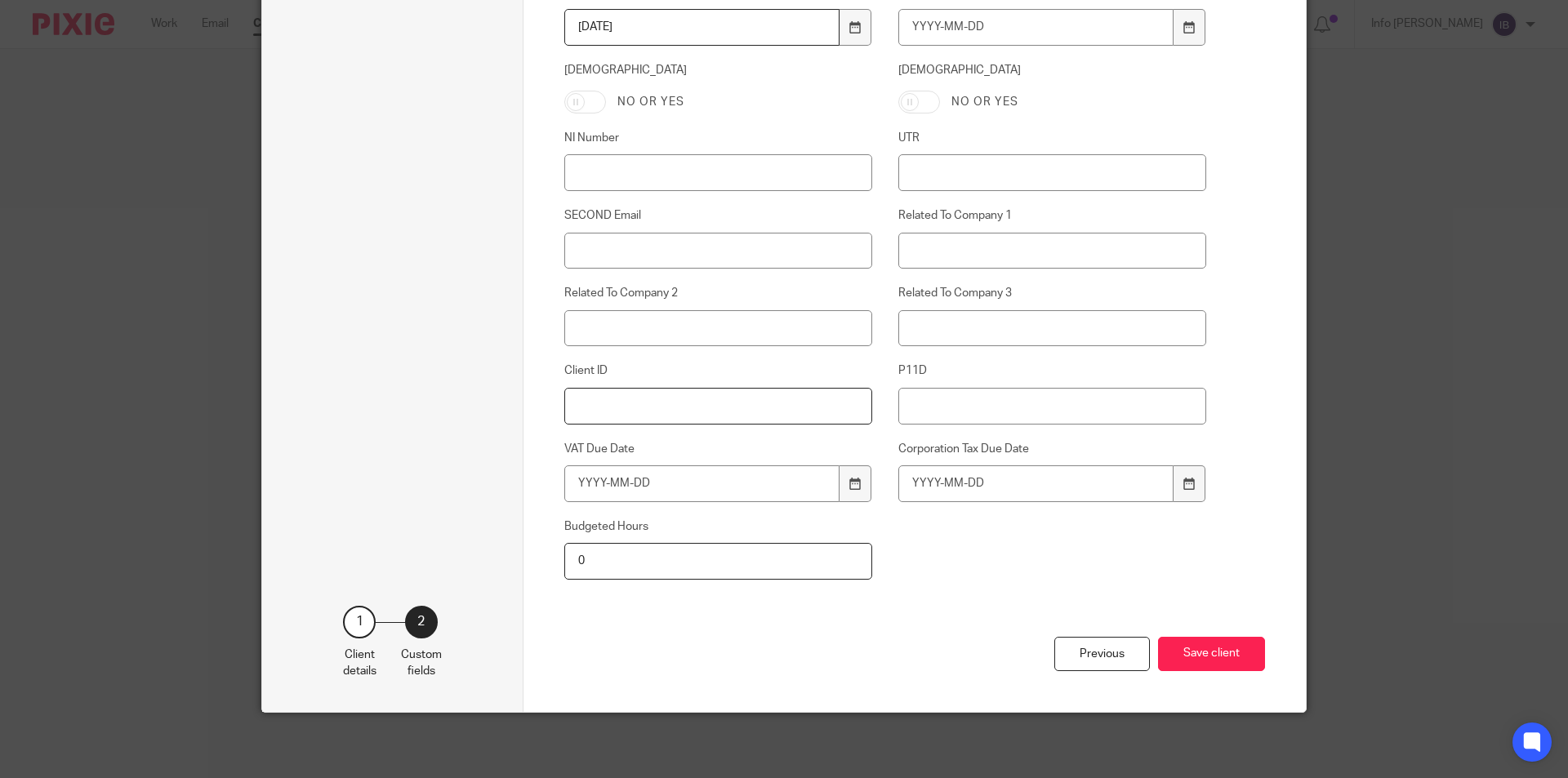
click at [613, 389] on input "Client ID" at bounding box center [719, 407] width 309 height 37
type input "C539"
click at [1198, 648] on button "Save client" at bounding box center [1211, 655] width 107 height 35
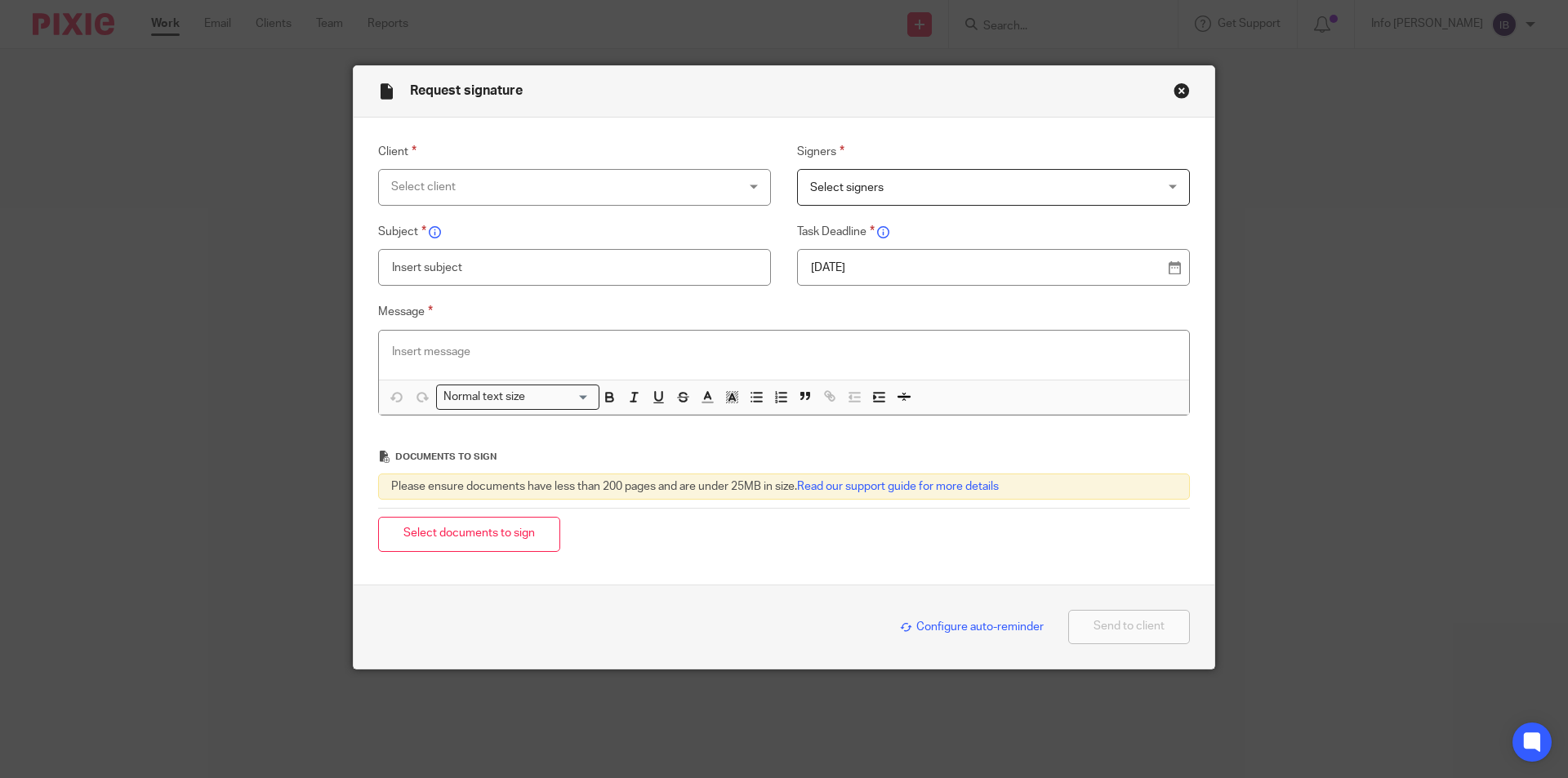
click at [859, 193] on span "Select signers" at bounding box center [847, 188] width 73 height 12
click at [692, 193] on div "Select client" at bounding box center [575, 188] width 393 height 37
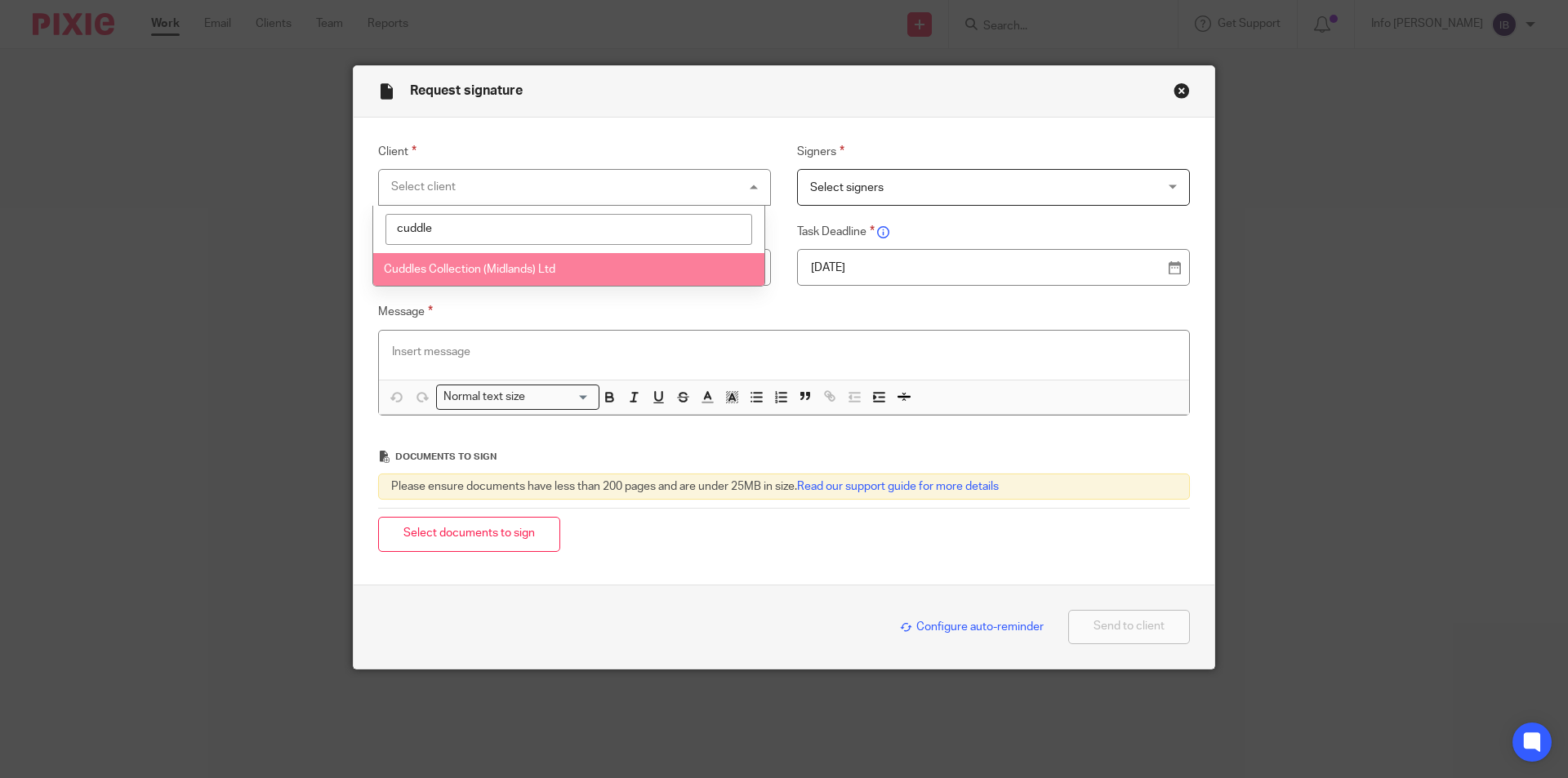
type input "cuddle"
click at [503, 280] on li "Cuddles Collection (Midlands) Ltd" at bounding box center [569, 270] width 391 height 33
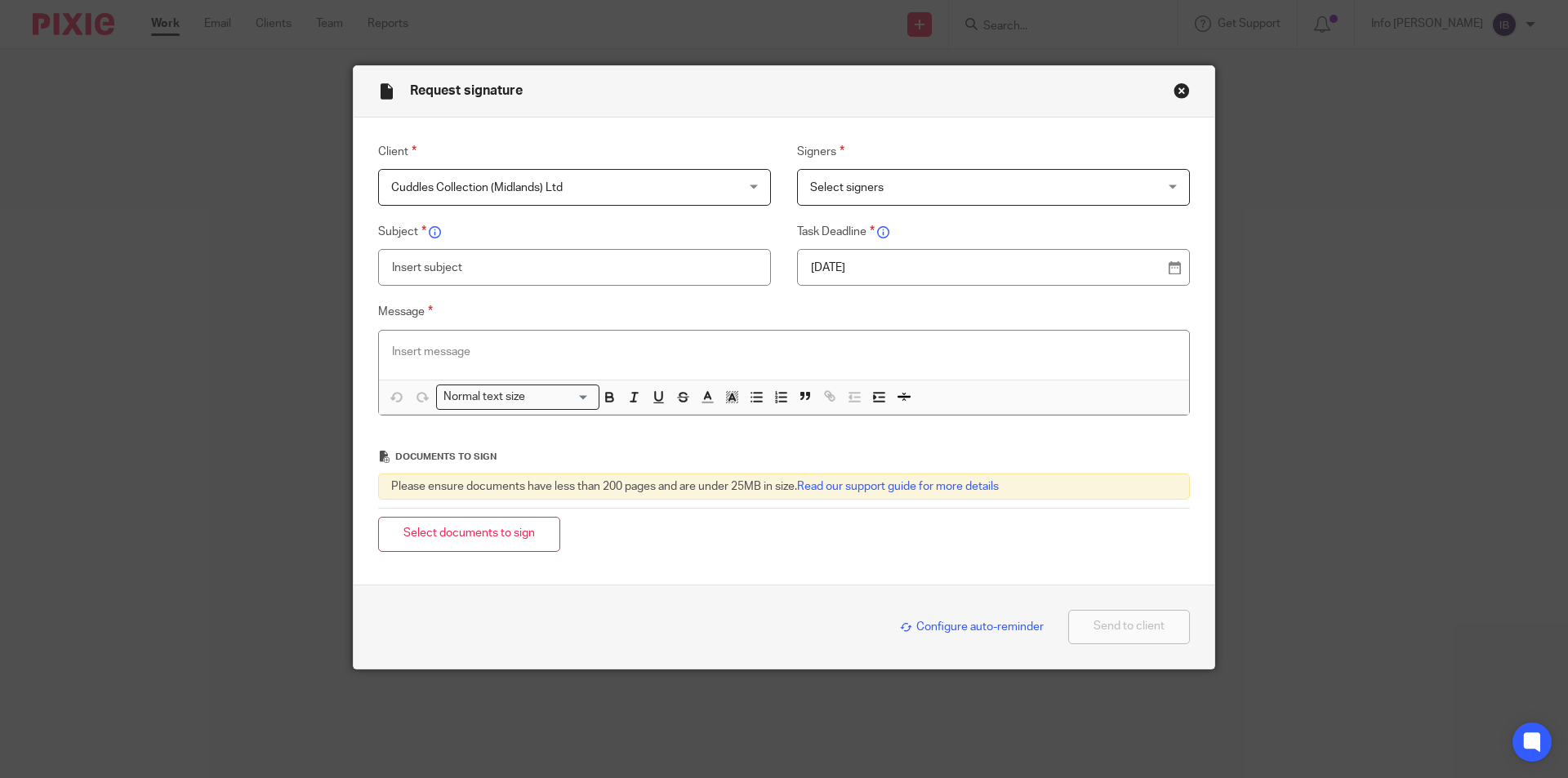
click at [876, 191] on span "Select signers" at bounding box center [847, 188] width 73 height 12
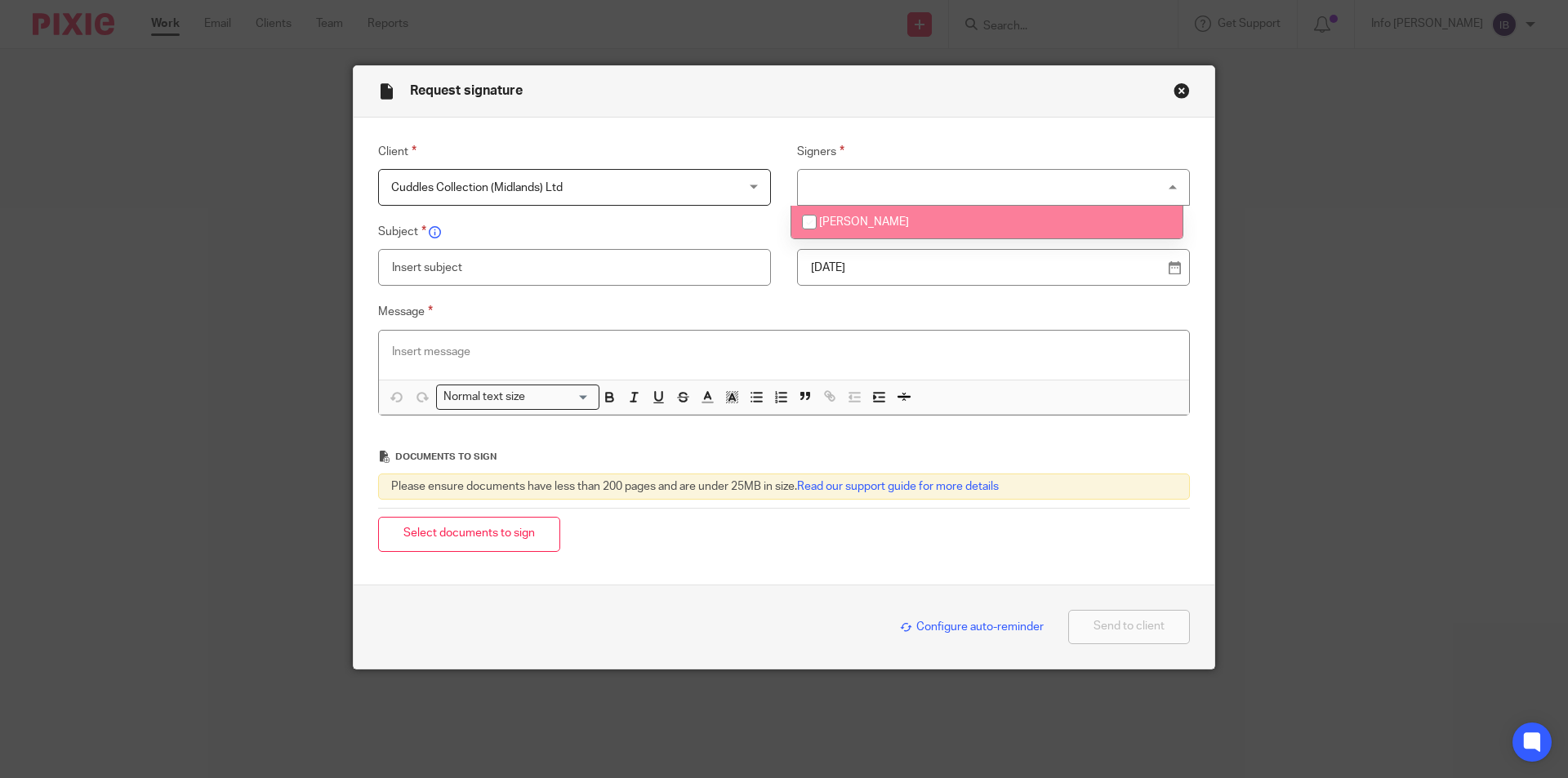
click at [851, 220] on span "[PERSON_NAME]" at bounding box center [864, 222] width 90 height 12
checkbox input "true"
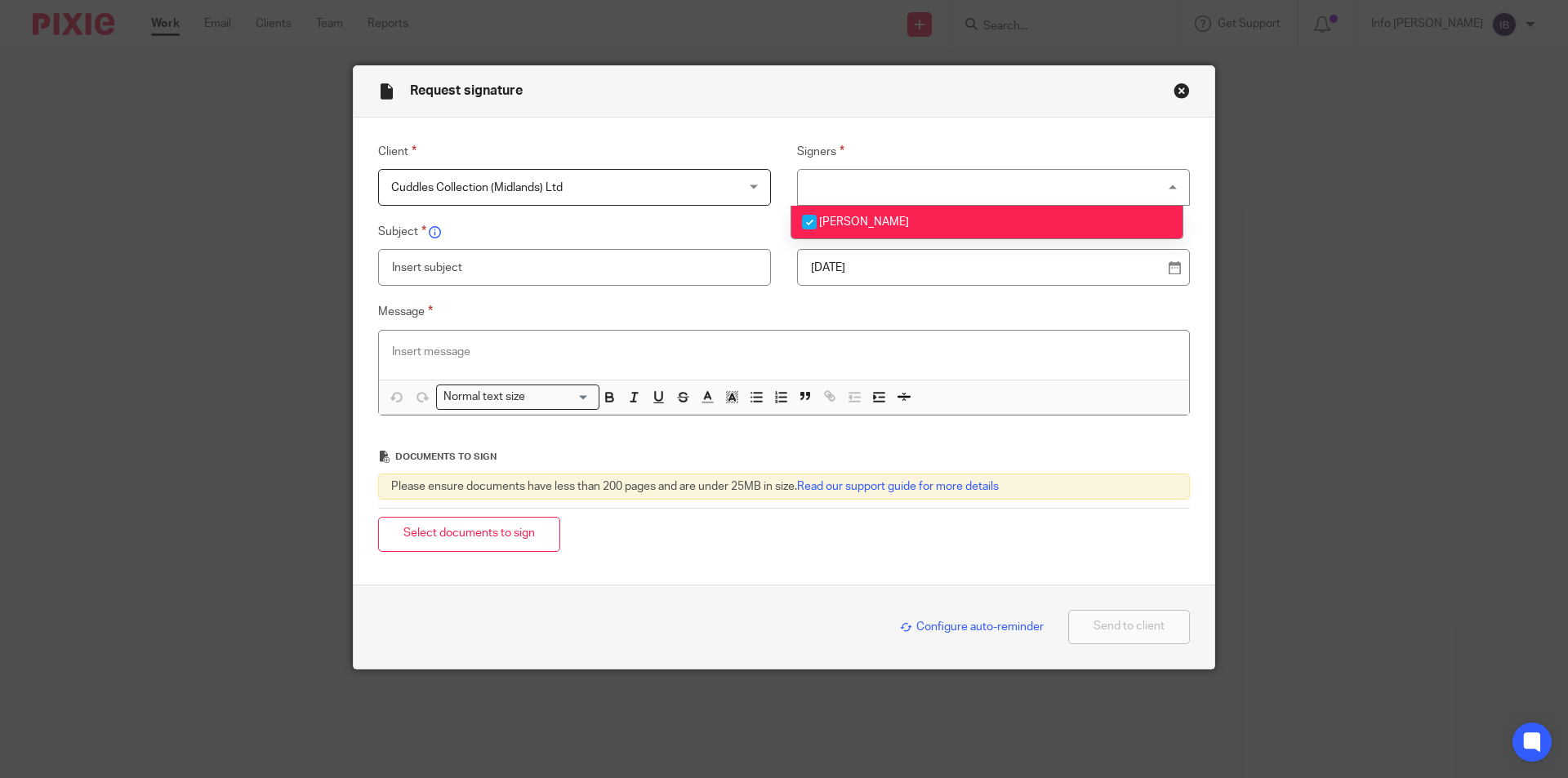
click at [617, 256] on input "text" at bounding box center [575, 268] width 393 height 37
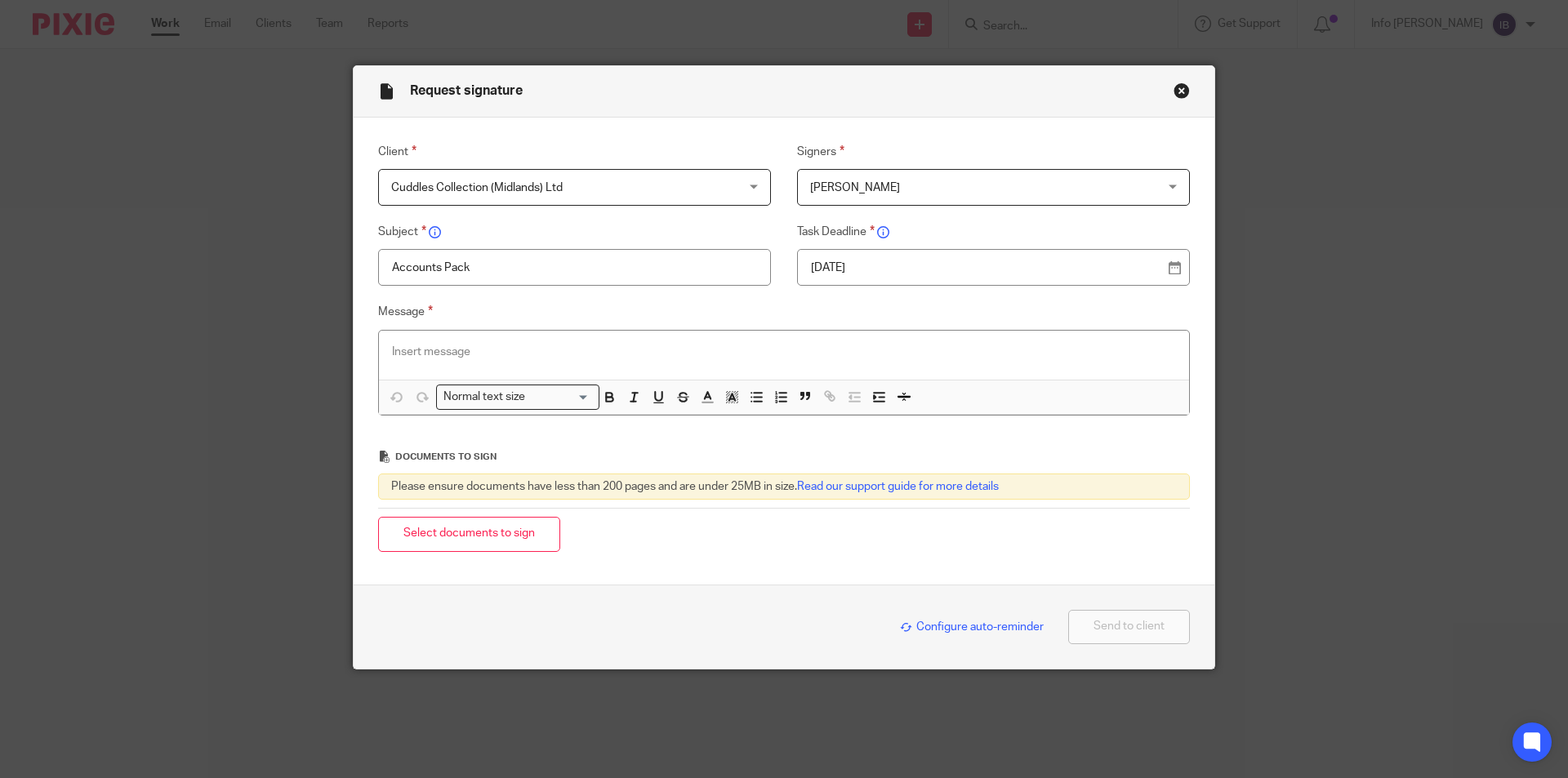
type input "Accounts Pack"
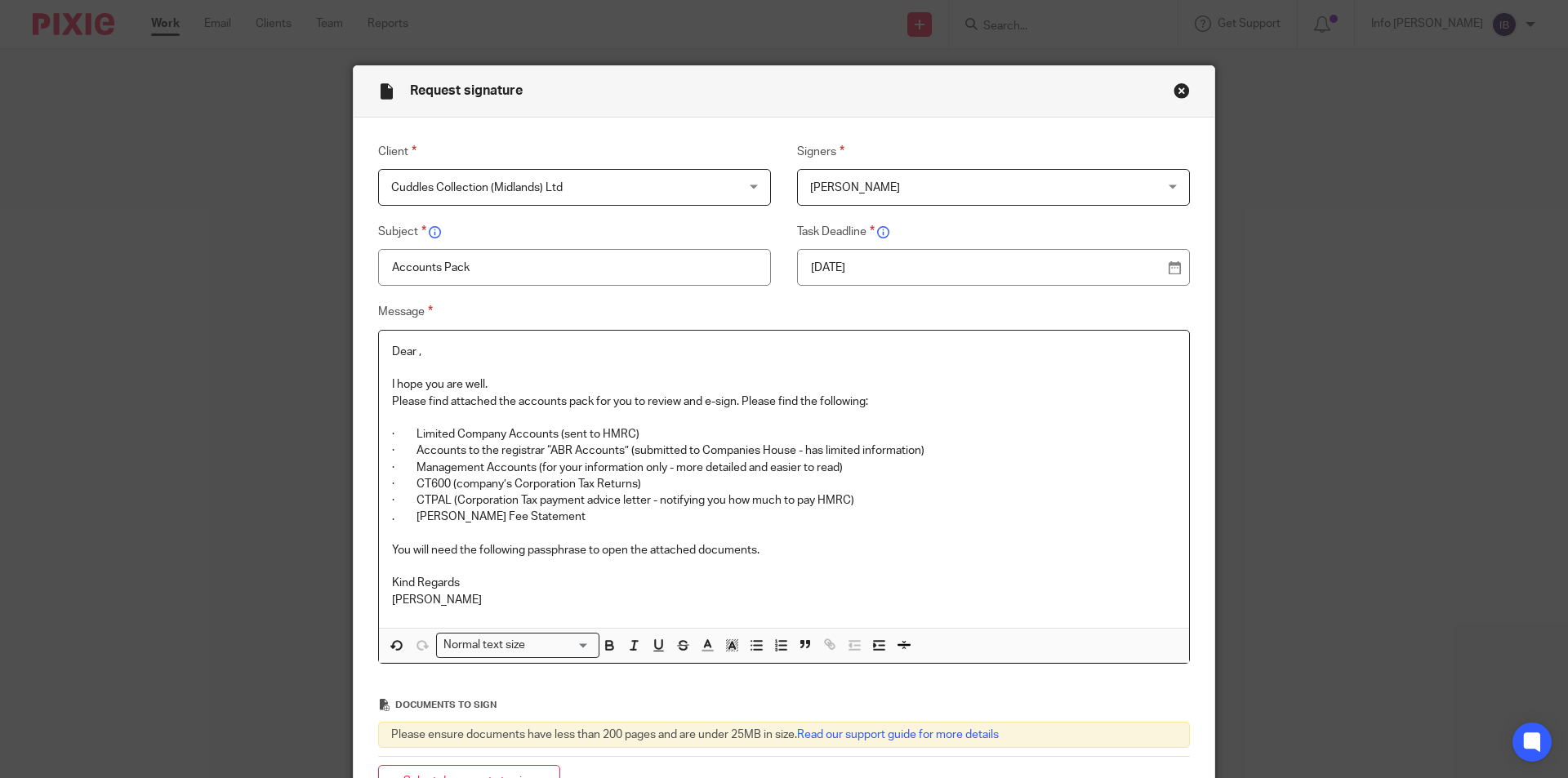
click at [411, 353] on p "Dear ," at bounding box center [784, 352] width 784 height 17
click at [413, 353] on p "Dear ," at bounding box center [784, 352] width 784 height 17
click at [511, 382] on p "I hope you are well." at bounding box center [784, 384] width 784 height 17
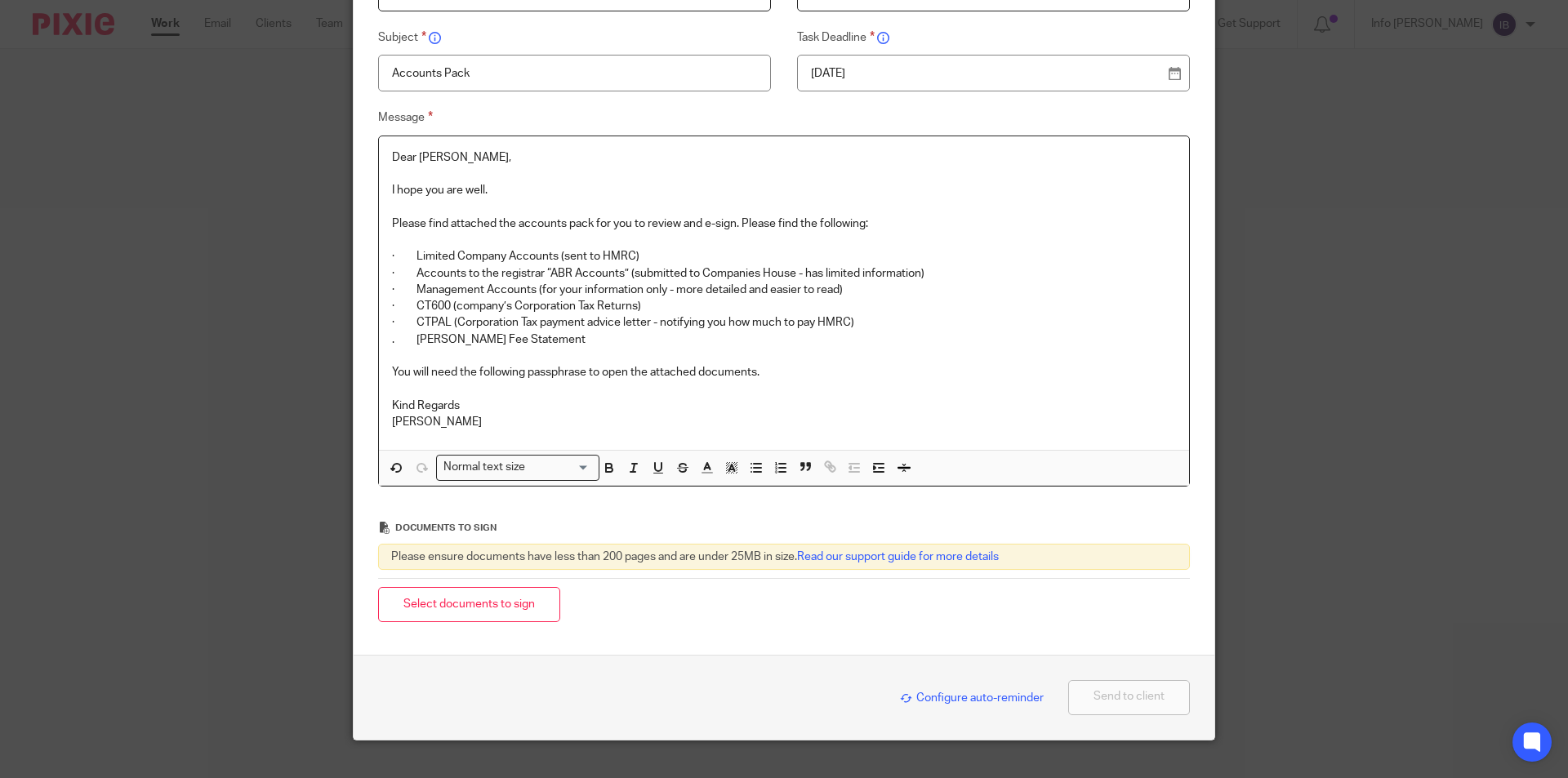
scroll to position [222, 0]
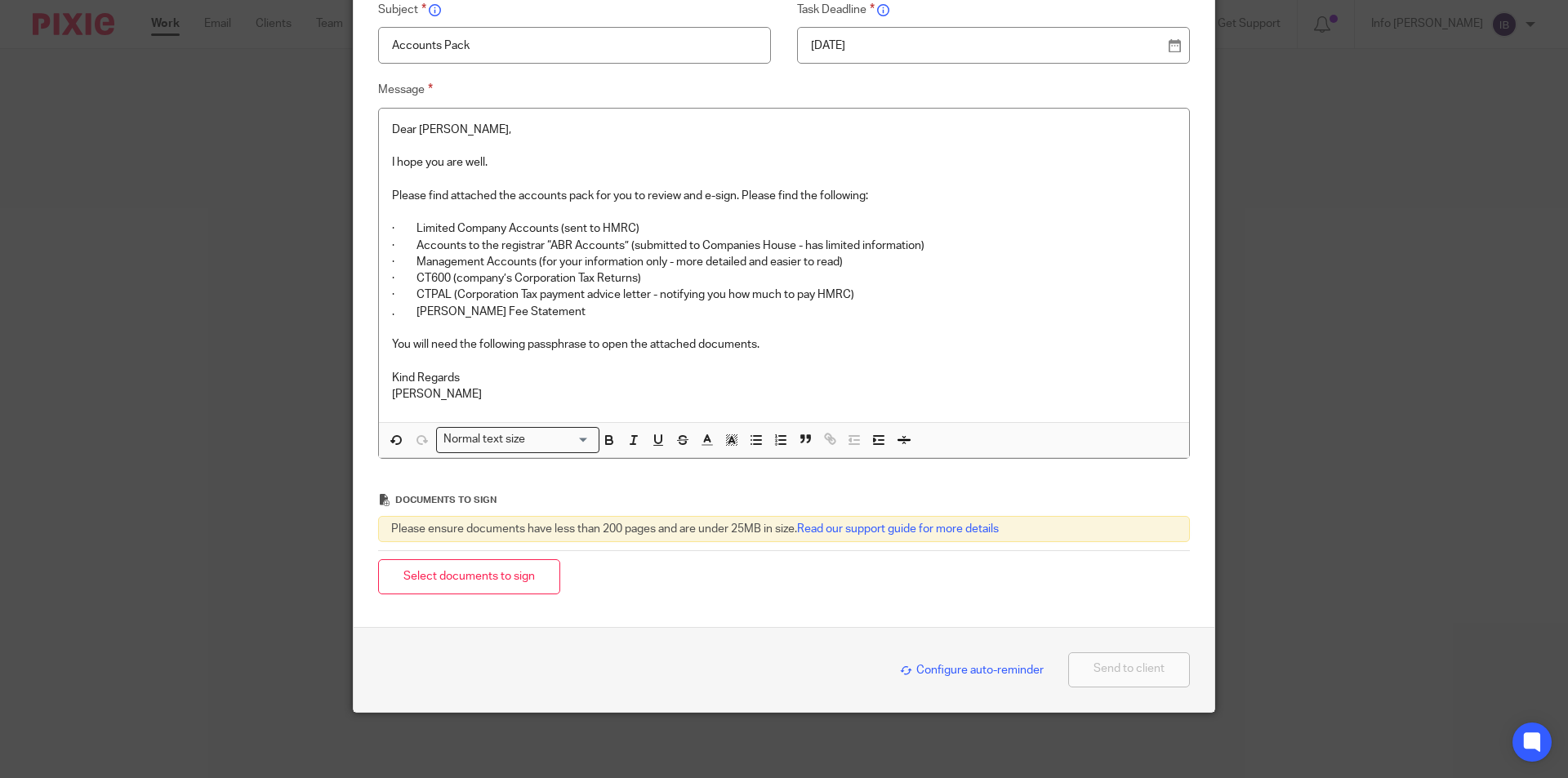
click at [944, 668] on span "Configure auto-reminder" at bounding box center [972, 670] width 144 height 12
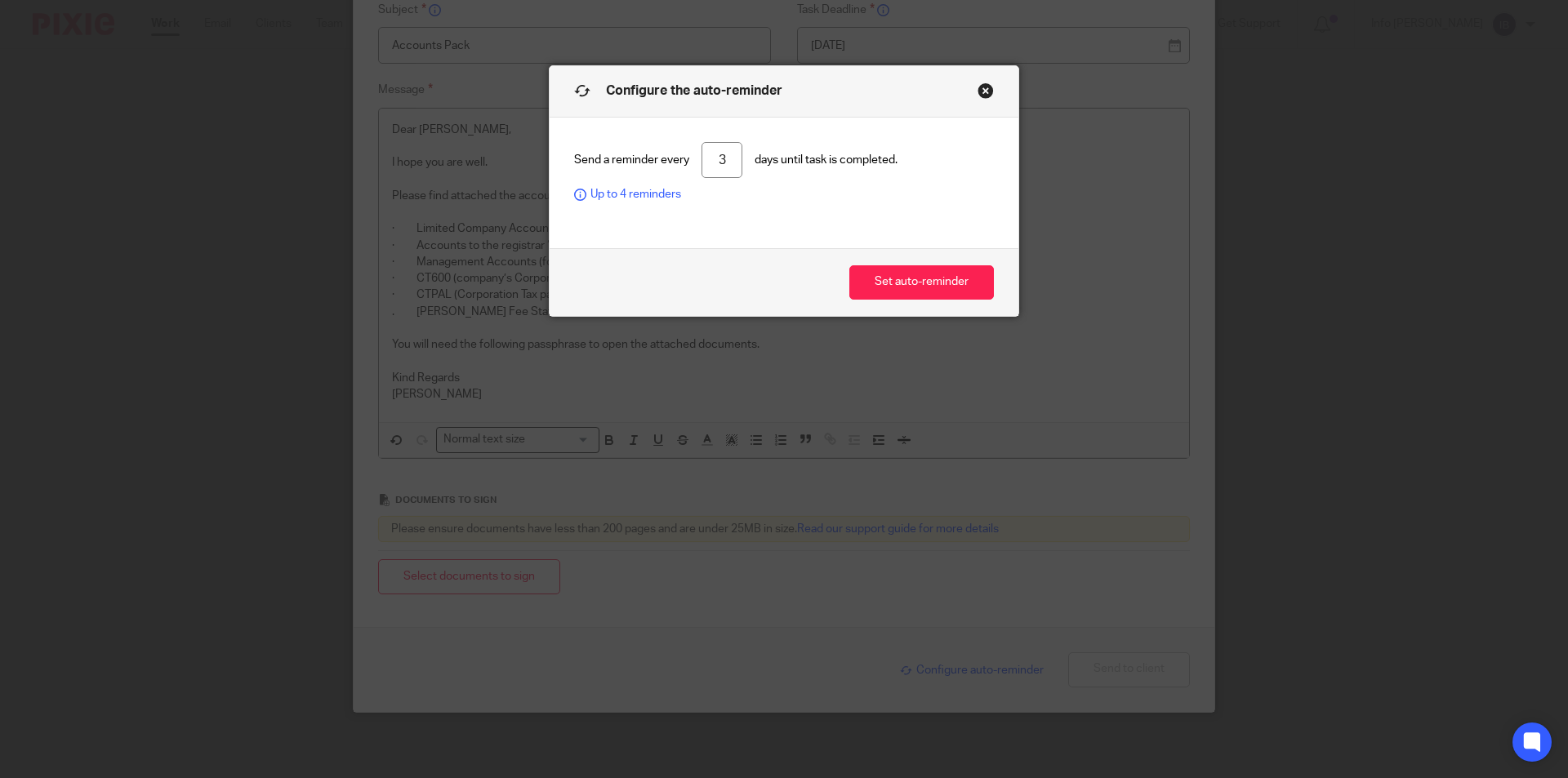
drag, startPoint x: 724, startPoint y: 162, endPoint x: 634, endPoint y: 156, distance: 90.2
click at [634, 156] on div "Send a reminder every 3 days until task is completed. Up to 4 reminders" at bounding box center [783, 172] width 419 height 62
type input "4"
click at [894, 277] on button "Set auto-reminder" at bounding box center [922, 283] width 145 height 35
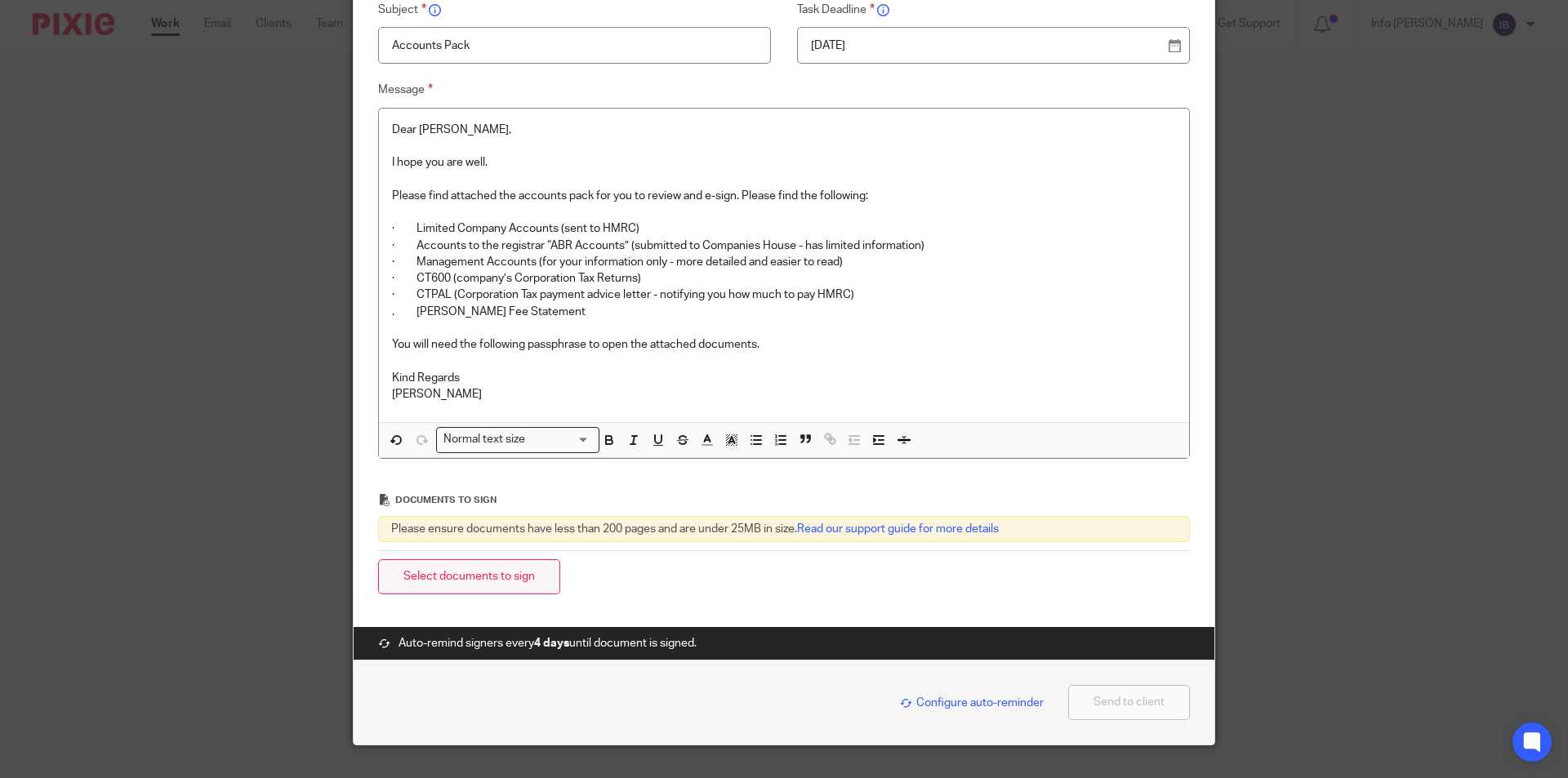
click at [478, 575] on button "Select documents to sign" at bounding box center [469, 577] width 182 height 35
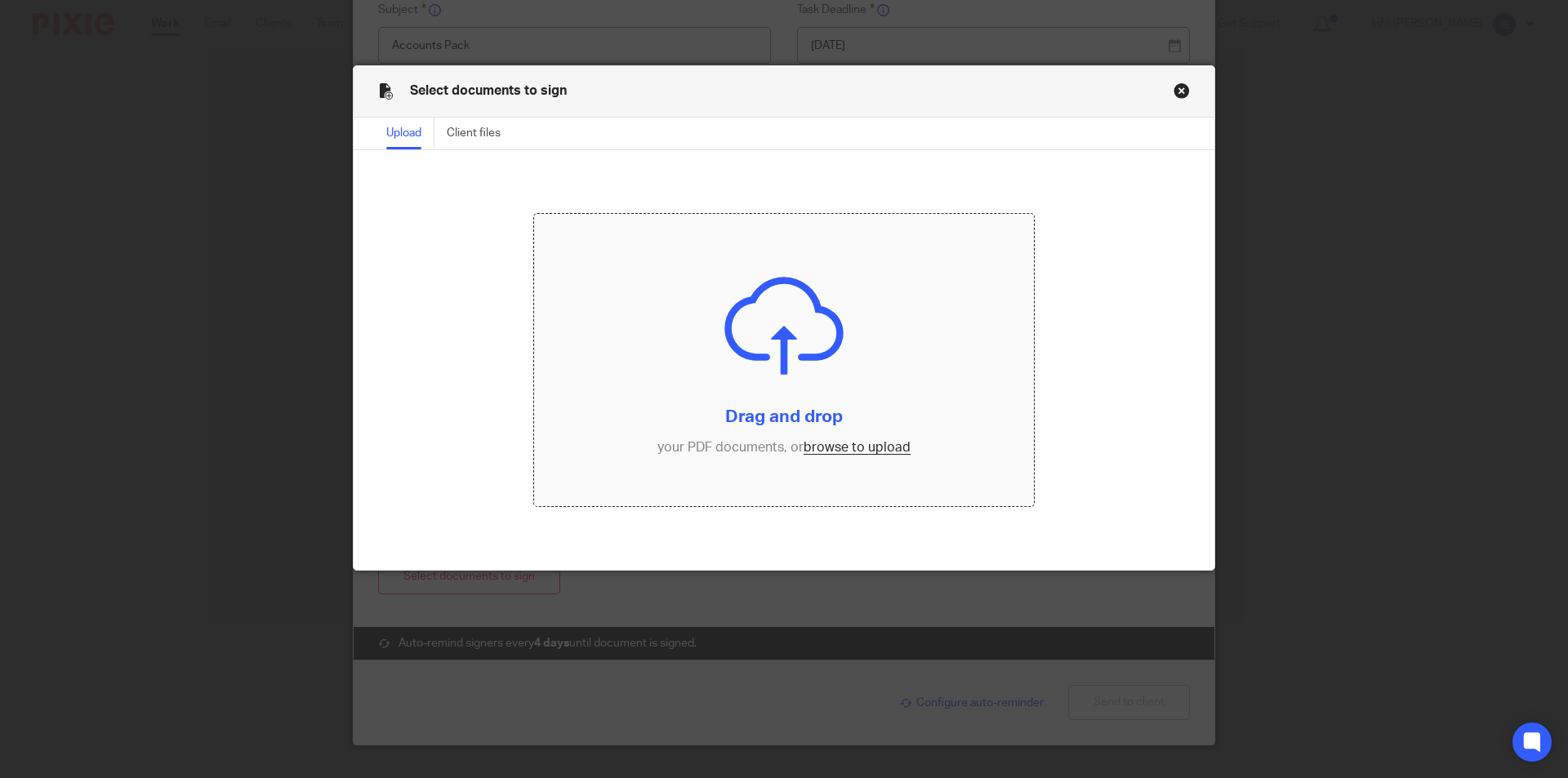
click at [757, 381] on input "file" at bounding box center [784, 360] width 501 height 292
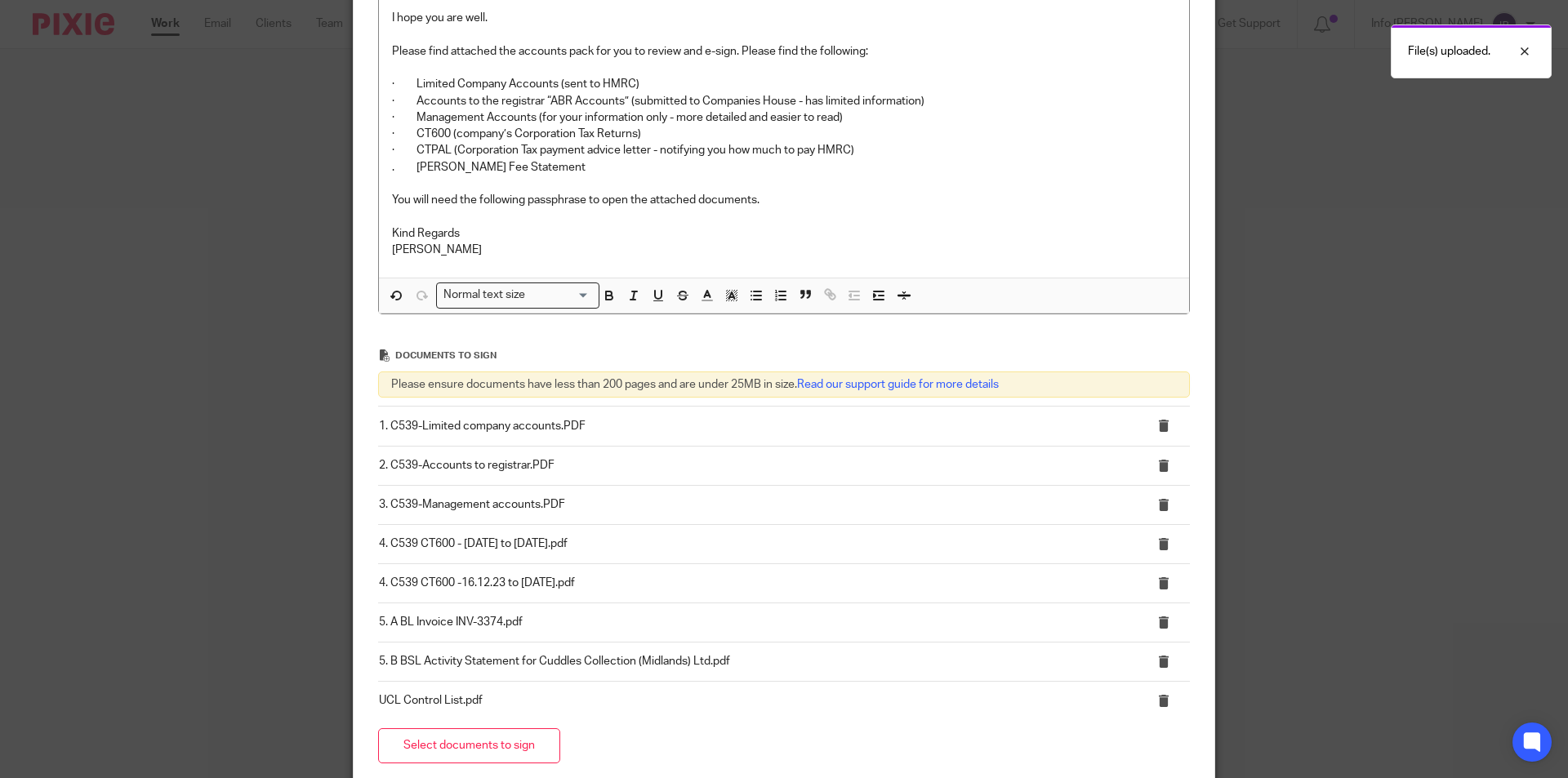
scroll to position [568, 0]
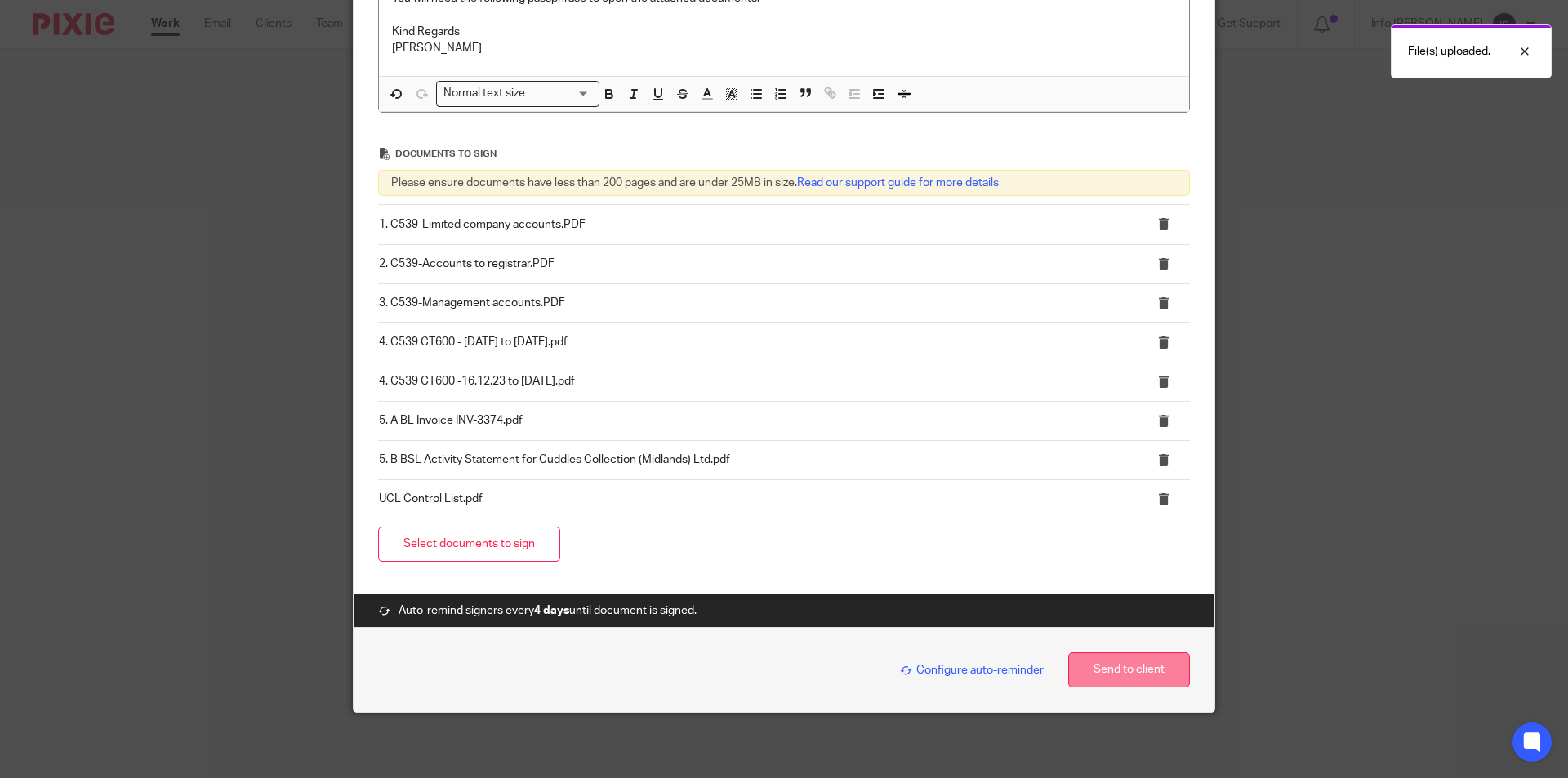
click at [1116, 674] on button "Send to client" at bounding box center [1129, 670] width 121 height 35
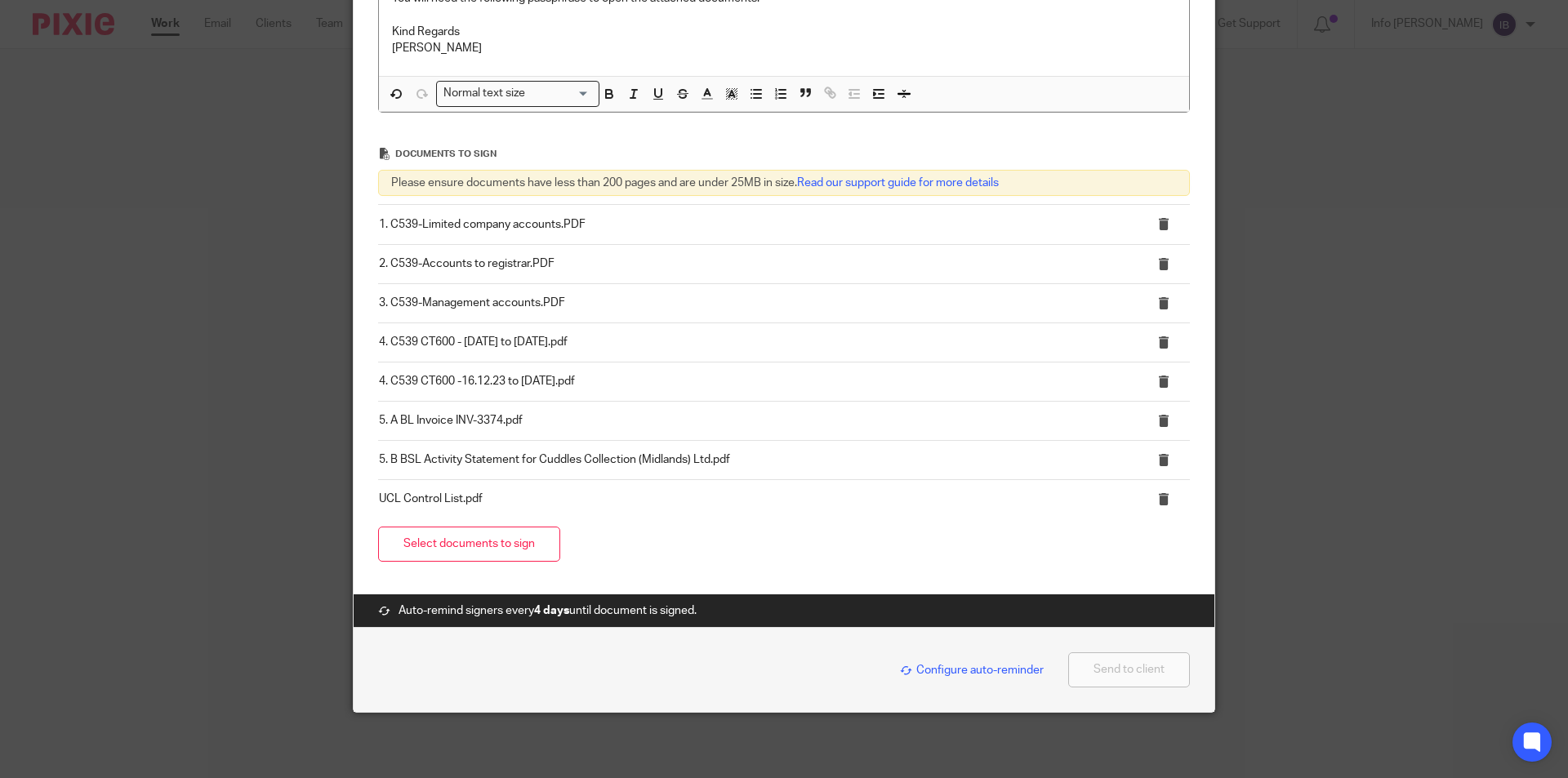
click at [820, 714] on div "Request signature Client Cuddles Collection (Midlands) Ltd Cuddles Collection (…" at bounding box center [784, 389] width 1568 height 778
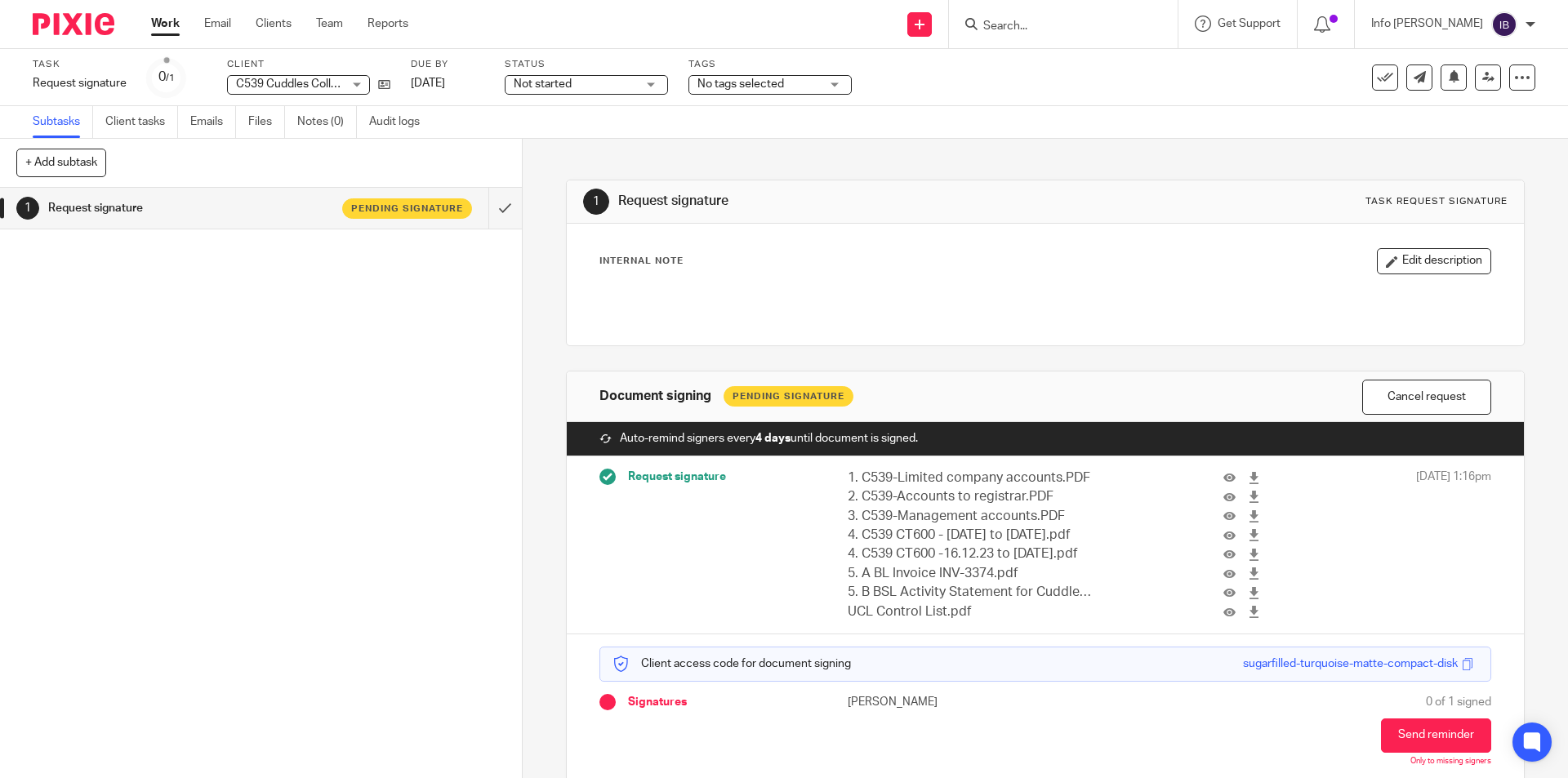
click at [67, 27] on img at bounding box center [73, 23] width 82 height 22
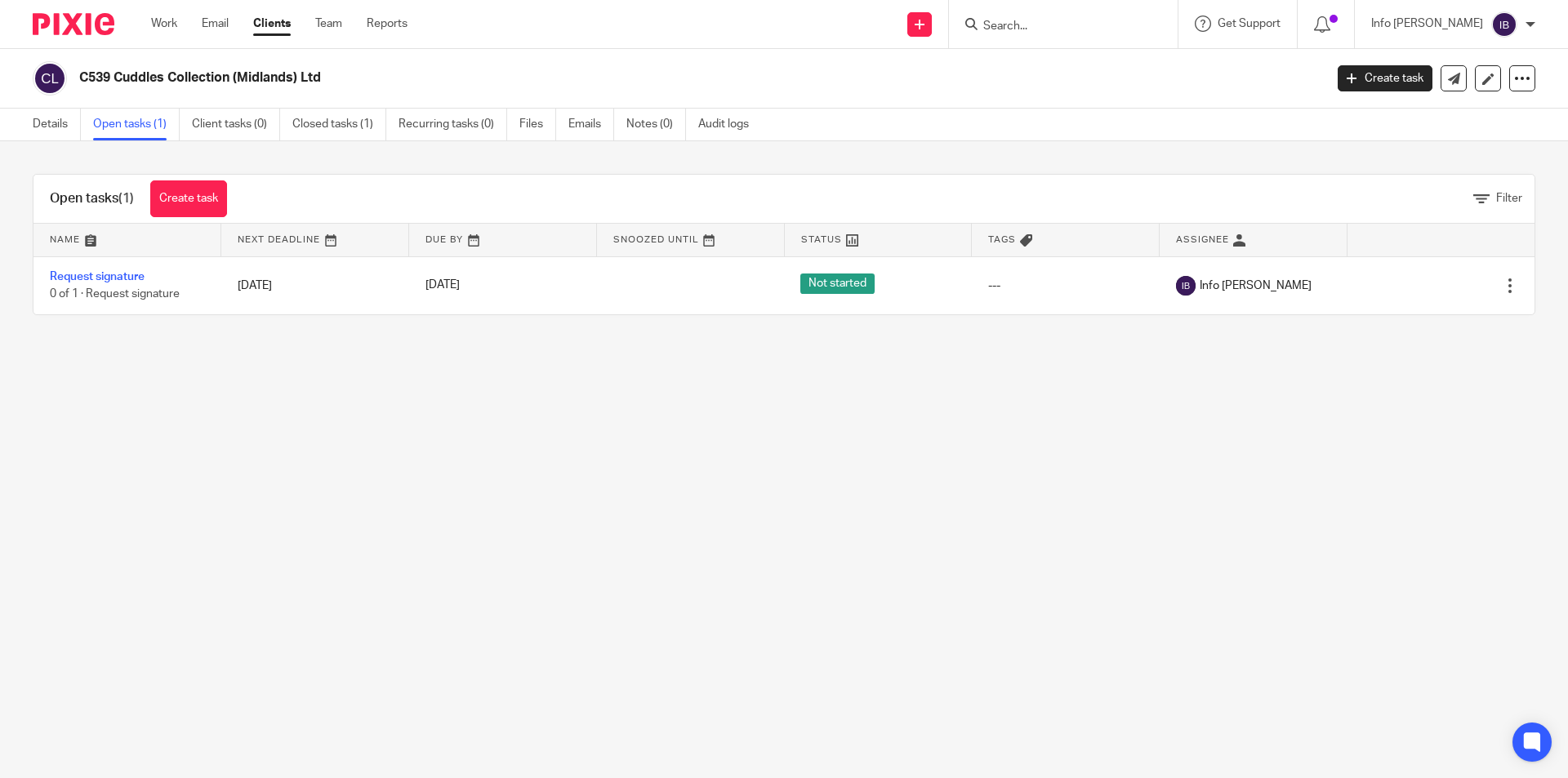
click at [109, 278] on link "Request signature" at bounding box center [97, 277] width 95 height 12
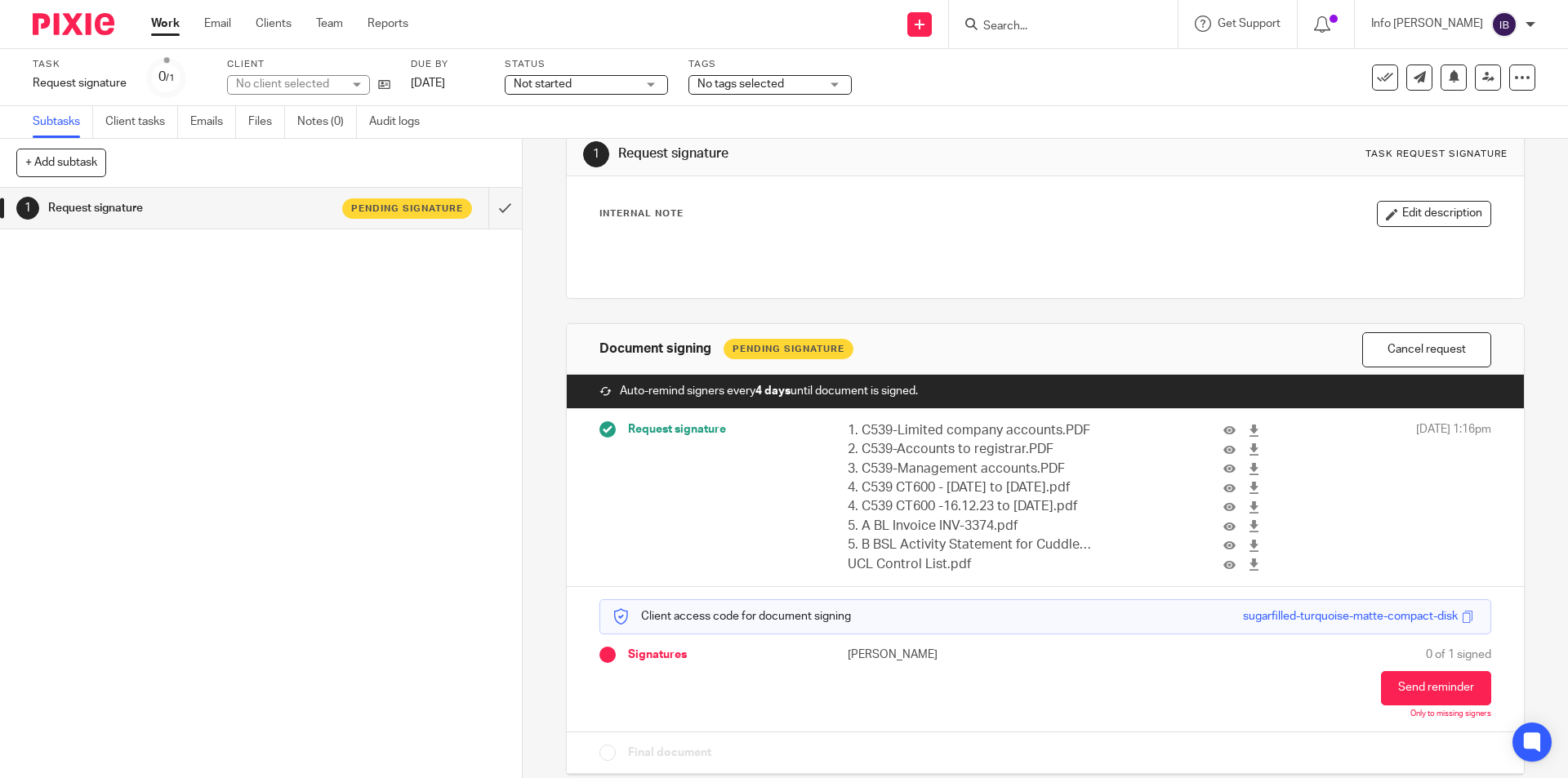
scroll to position [62, 0]
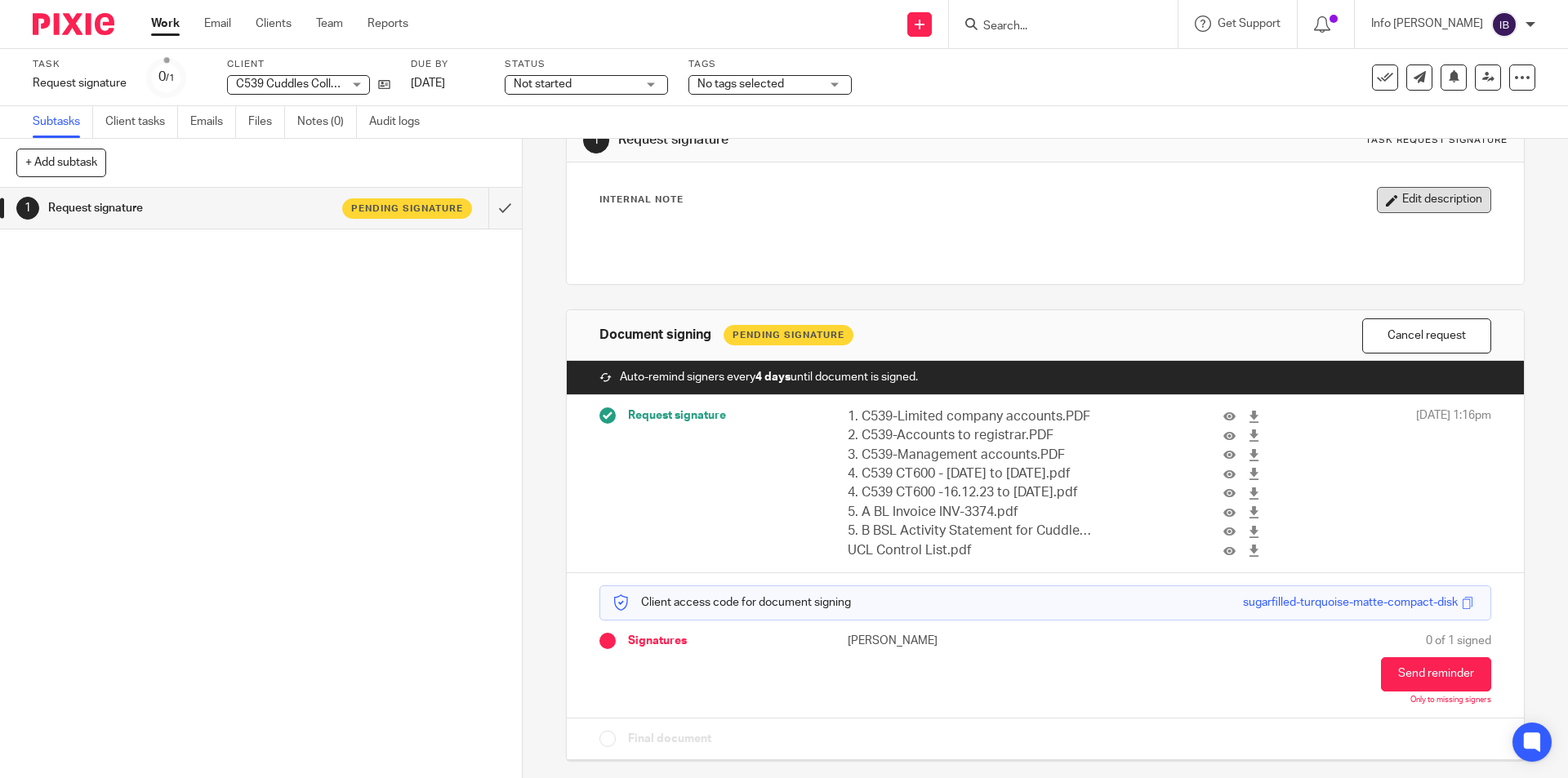
click at [1399, 203] on button "Edit description" at bounding box center [1434, 199] width 114 height 26
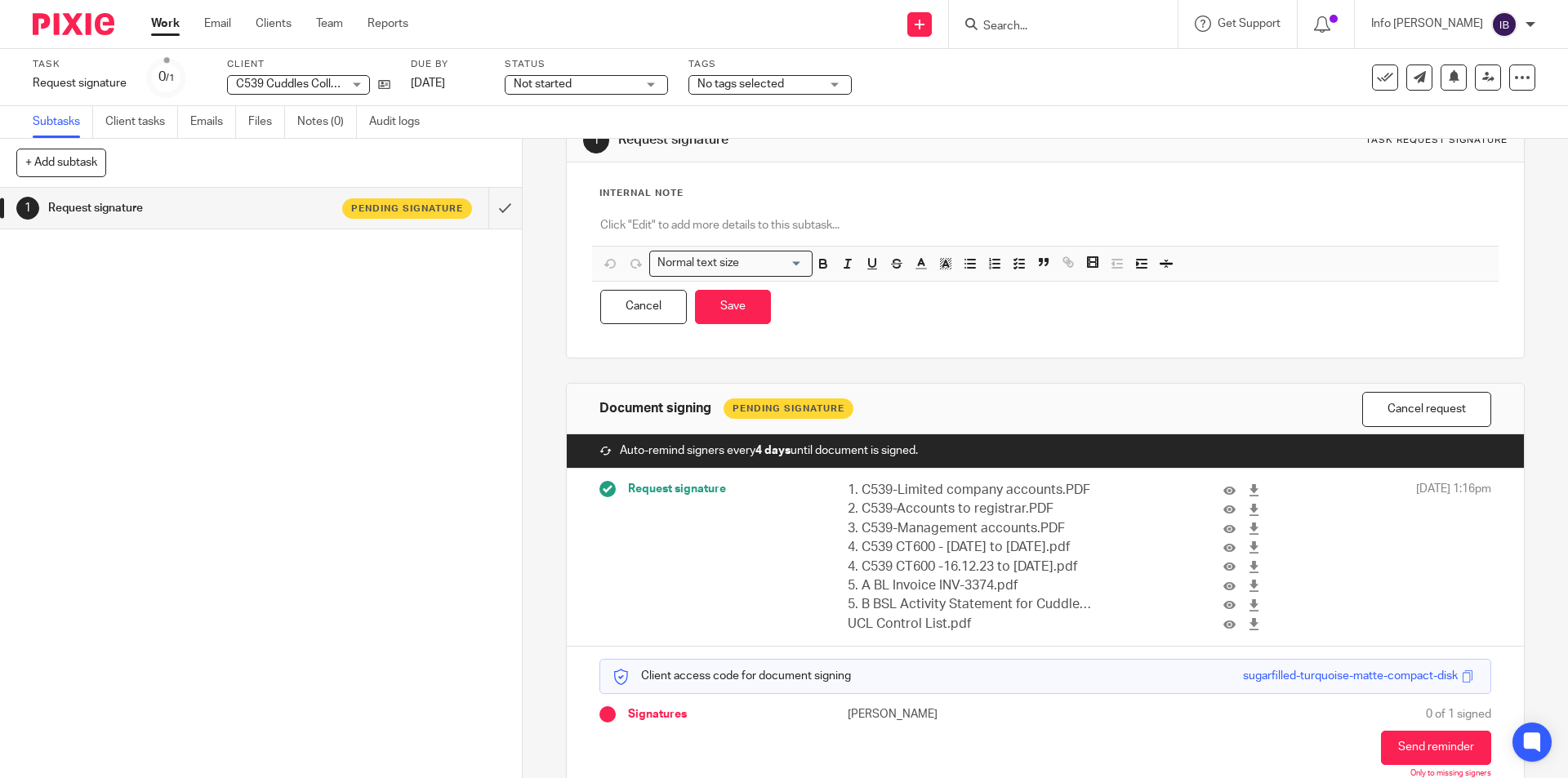
scroll to position [0, 0]
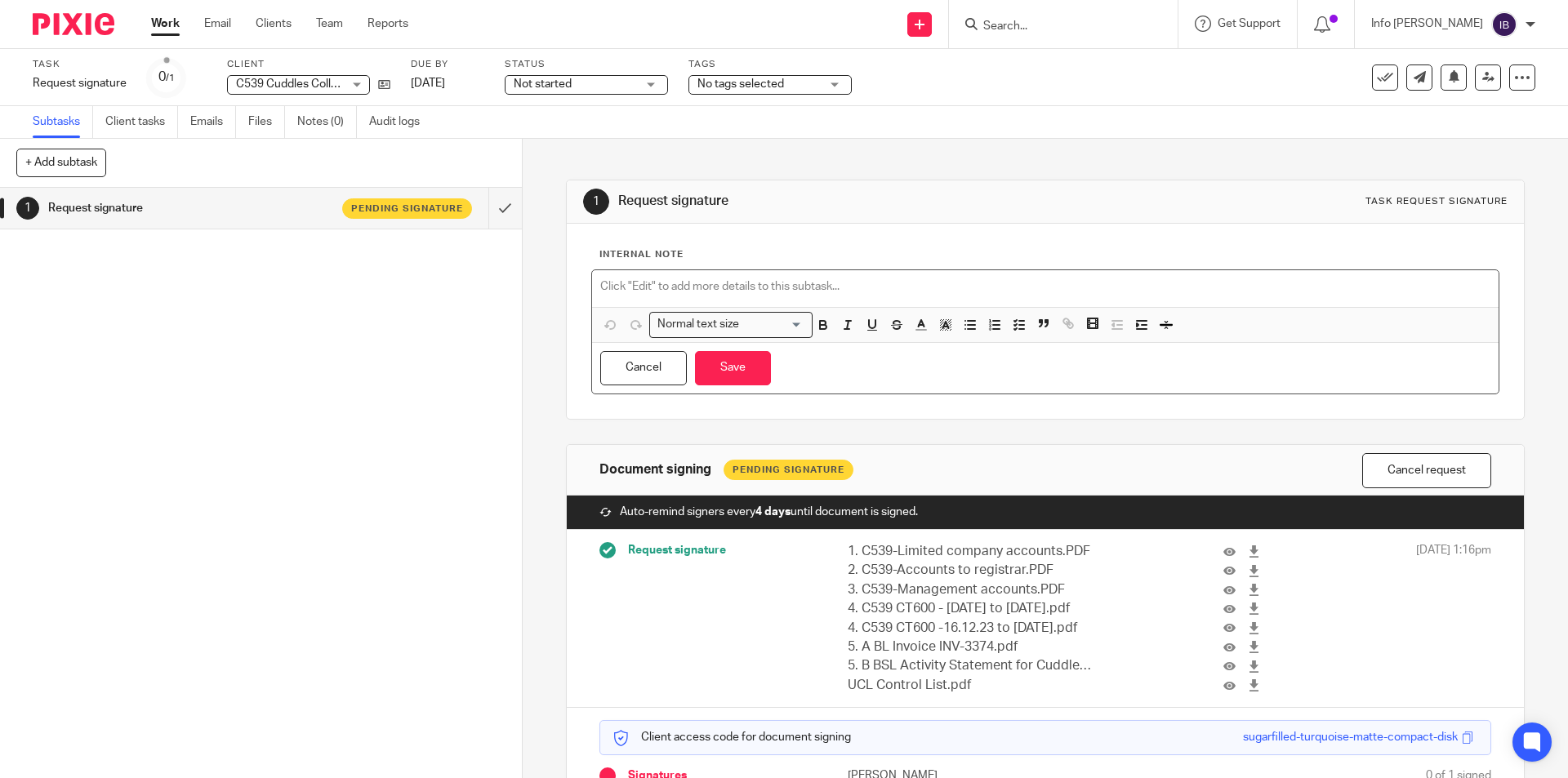
click at [841, 279] on p at bounding box center [1045, 286] width 890 height 17
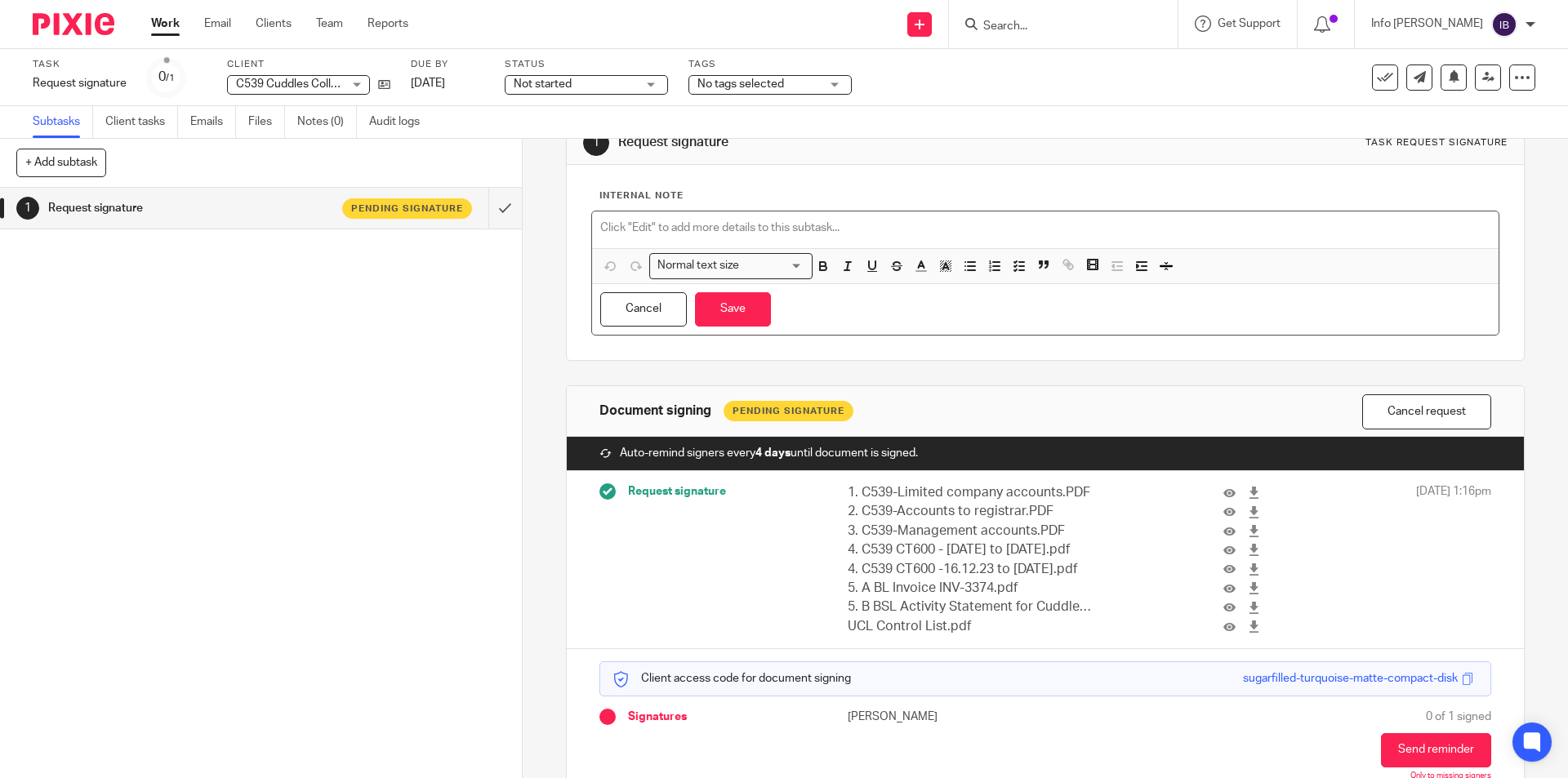
scroll to position [135, 0]
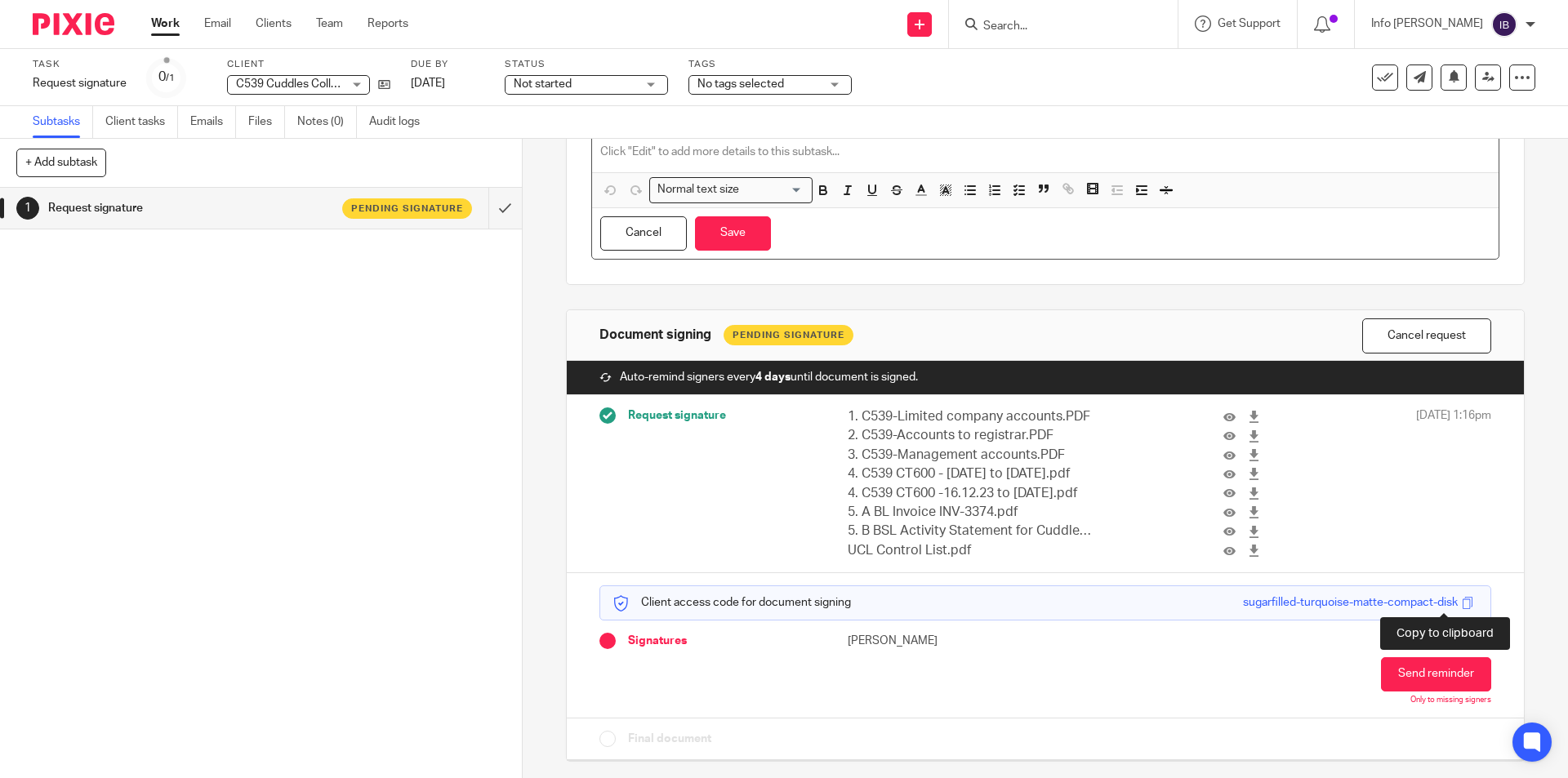
click at [1461, 602] on span at bounding box center [1467, 603] width 13 height 13
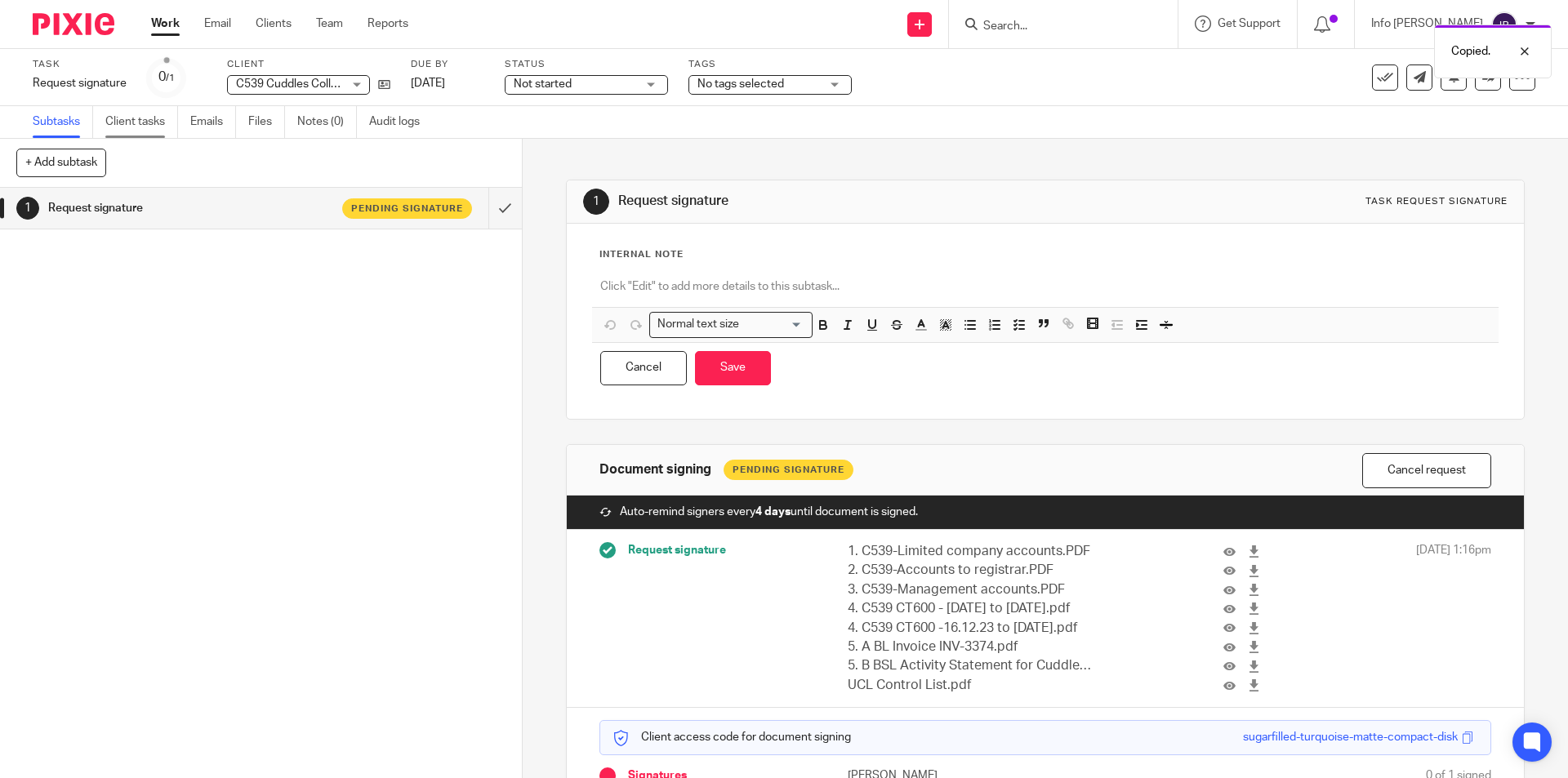
click at [140, 116] on link "Client tasks" at bounding box center [142, 122] width 72 height 32
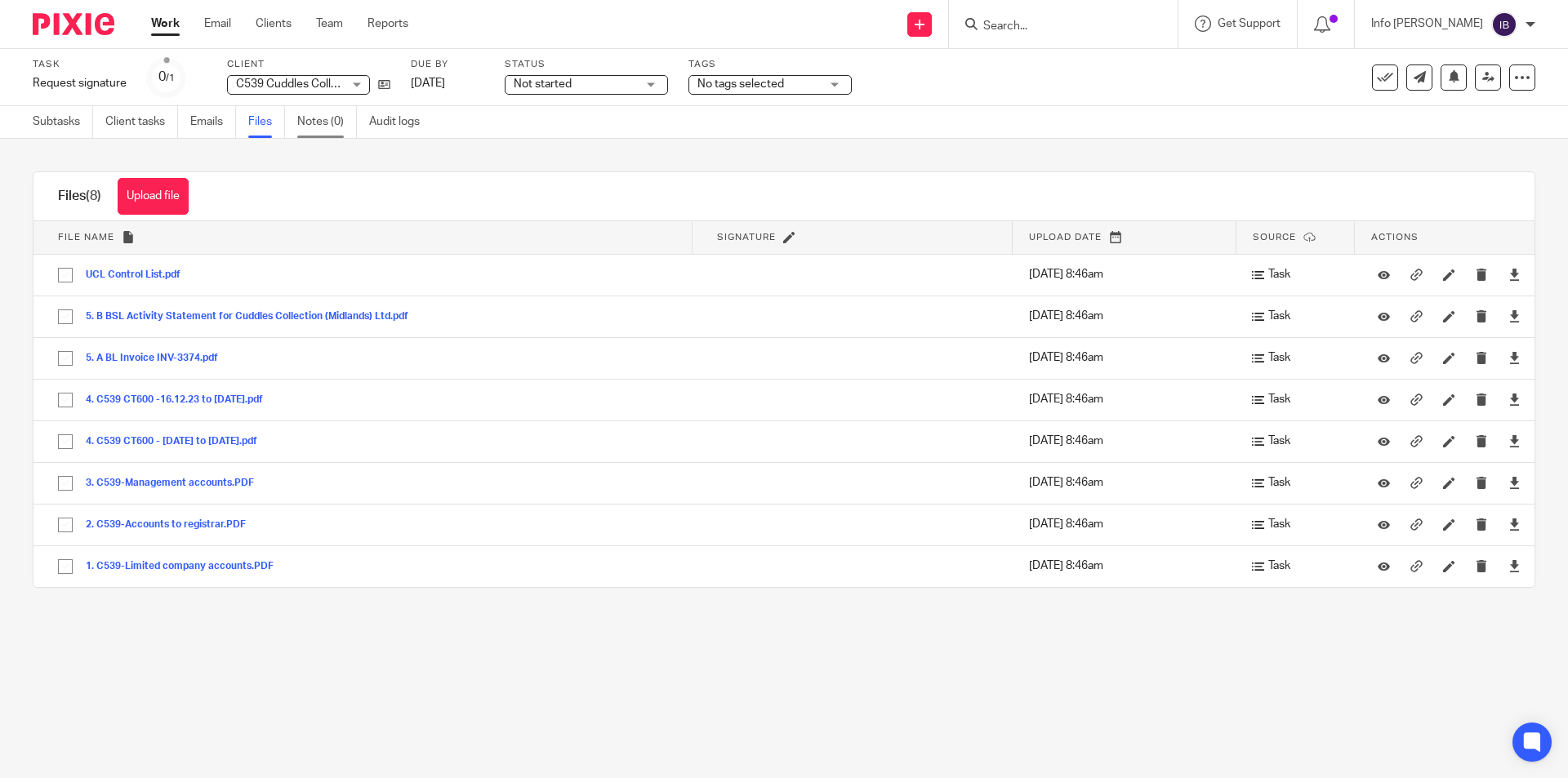
click at [315, 118] on link "Notes (0)" at bounding box center [327, 122] width 60 height 32
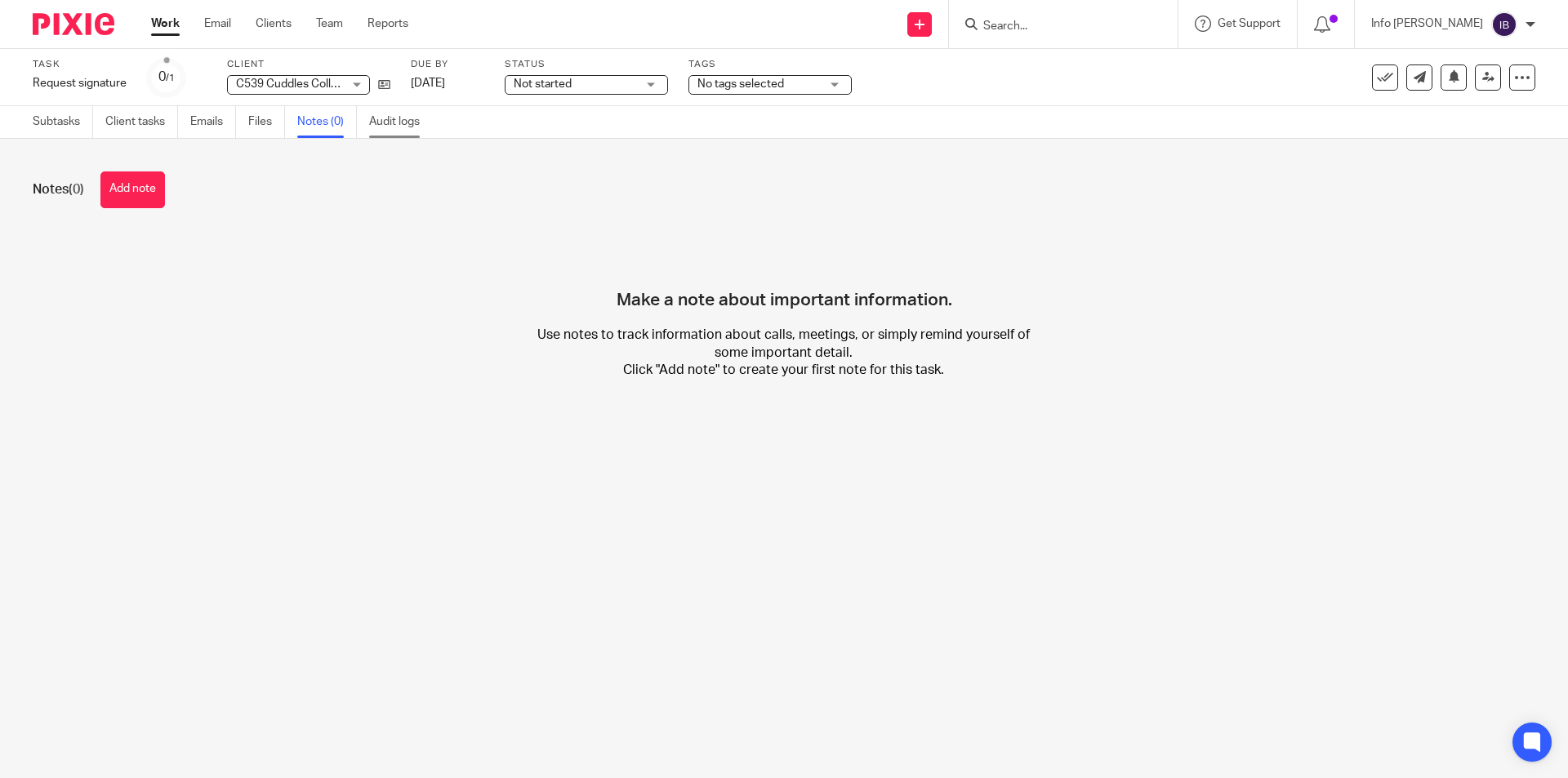
click at [402, 126] on link "Audit logs" at bounding box center [401, 122] width 63 height 32
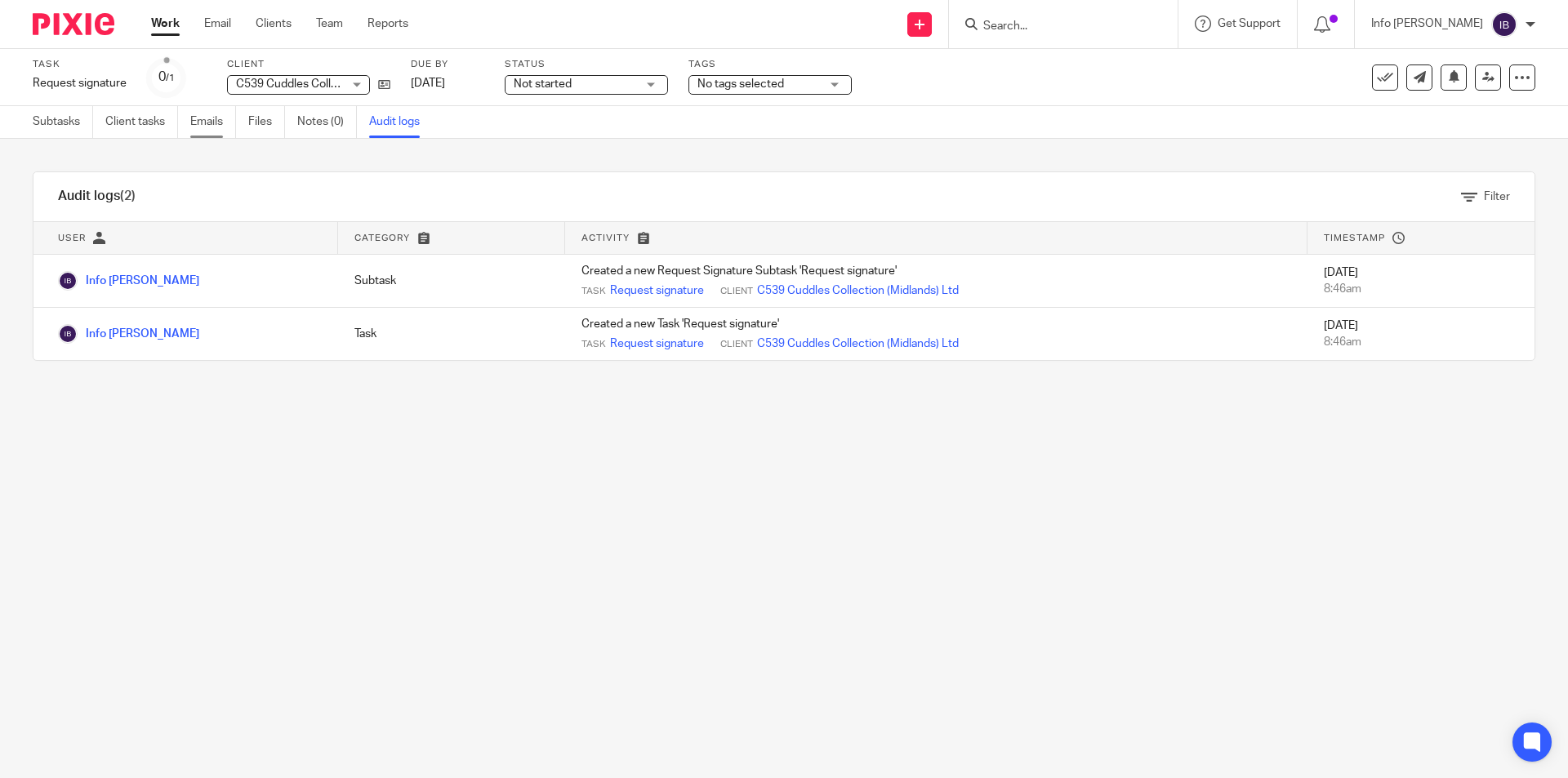
click at [216, 121] on link "Emails" at bounding box center [213, 122] width 46 height 32
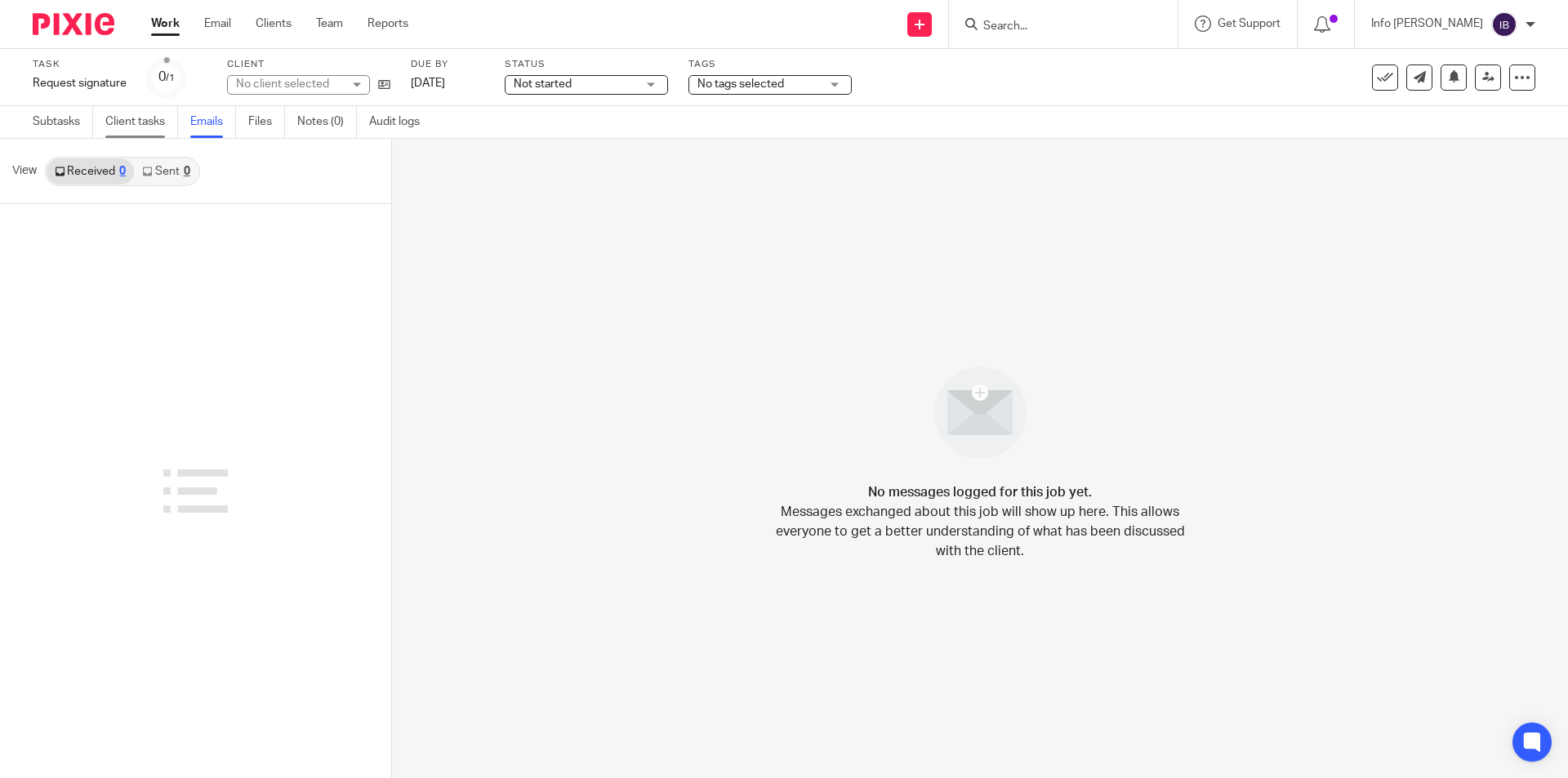
click at [130, 108] on link "Client tasks" at bounding box center [142, 122] width 72 height 32
click at [66, 123] on link "Subtasks" at bounding box center [63, 122] width 61 height 32
